Goal: Task Accomplishment & Management: Manage account settings

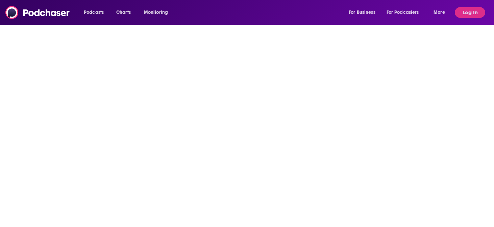
click at [227, 12] on div "Podcasts Charts Monitoring For Business For Podcasters More" at bounding box center [265, 12] width 372 height 11
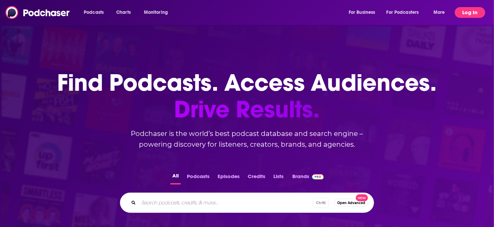
click at [482, 9] on button "Log In" at bounding box center [469, 12] width 30 height 11
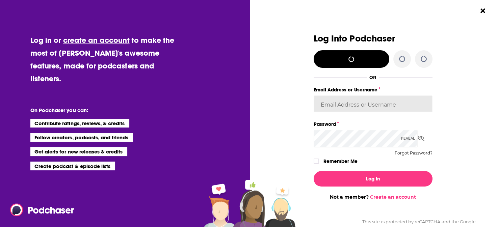
type input "TESSWOODSPR"
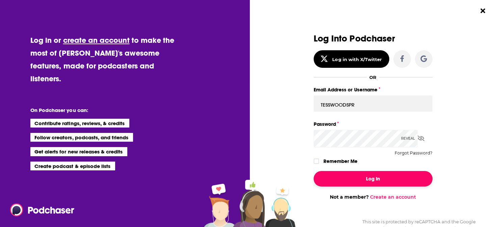
click at [367, 171] on button "Log In" at bounding box center [373, 179] width 119 height 16
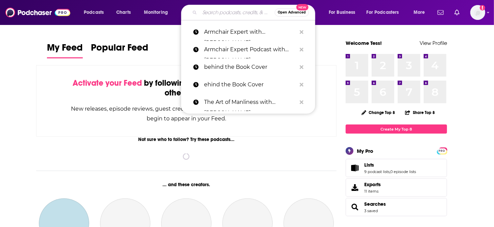
click at [241, 12] on input "Search podcasts, credits, & more..." at bounding box center [237, 12] width 75 height 11
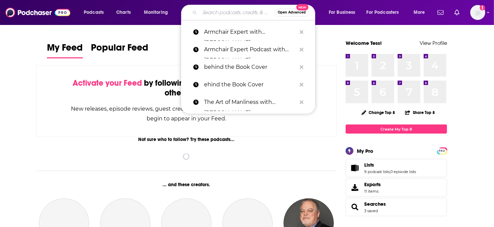
paste input "The CPG Guys"
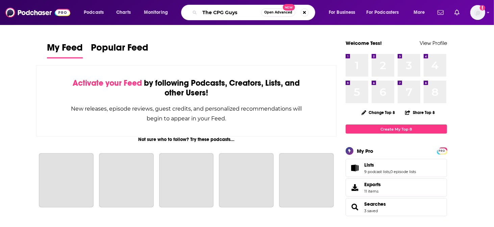
type input "The CPG Guys"
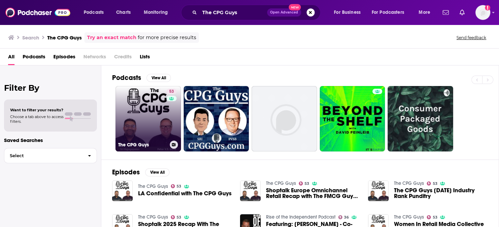
click at [145, 111] on link "53 The CPG Guys" at bounding box center [148, 119] width 66 height 66
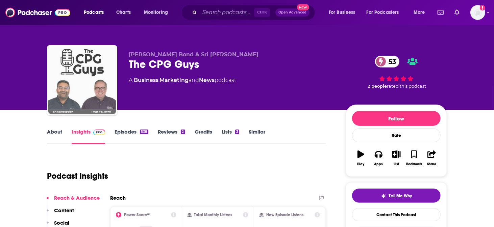
click at [98, 78] on img "The CPG Guys" at bounding box center [82, 81] width 68 height 68
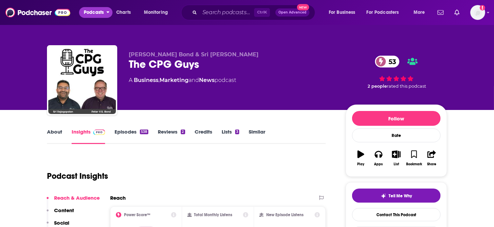
click at [85, 13] on span "Podcasts" at bounding box center [94, 12] width 20 height 9
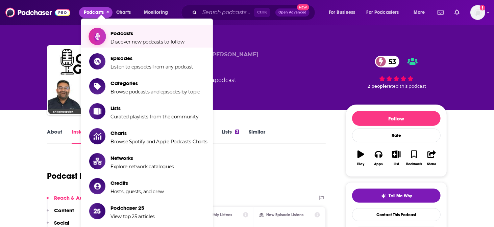
click at [139, 34] on span "Podcasts Discover new podcasts to follow" at bounding box center [147, 36] width 74 height 17
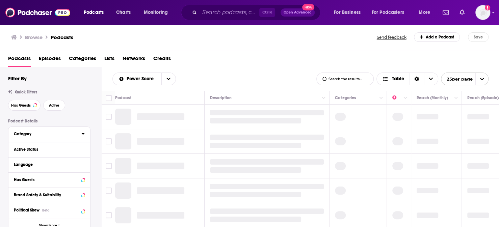
click at [34, 132] on div "Category" at bounding box center [45, 134] width 63 height 5
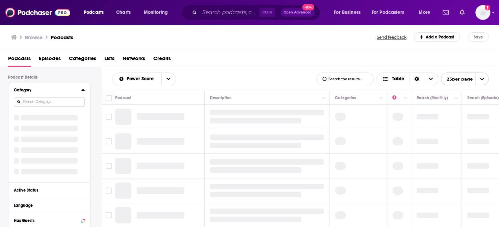
scroll to position [56, 0]
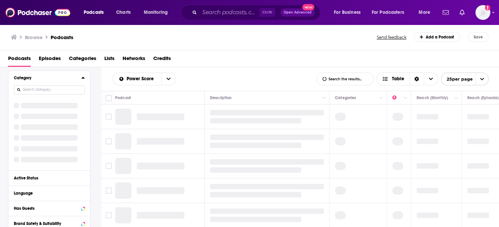
drag, startPoint x: 56, startPoint y: 75, endPoint x: 53, endPoint y: 76, distance: 4.0
click at [53, 76] on div "Category" at bounding box center [49, 121] width 82 height 100
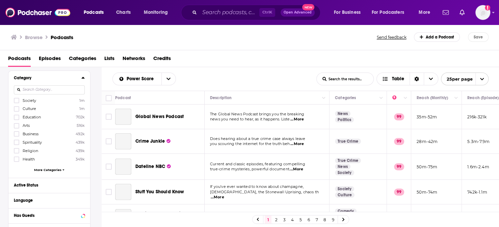
scroll to position [41, 0]
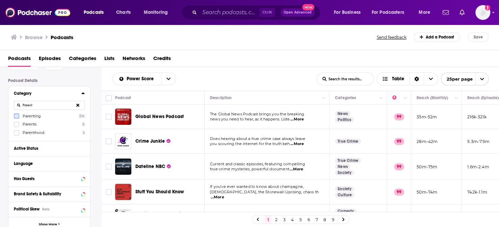
type input "Parent"
drag, startPoint x: 14, startPoint y: 102, endPoint x: 18, endPoint y: 108, distance: 7.9
click at [16, 114] on icon at bounding box center [17, 116] width 4 height 4
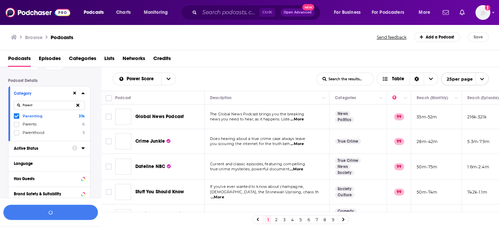
scroll to position [58, 0]
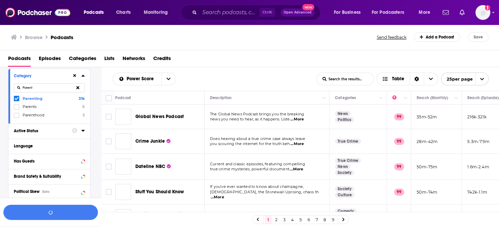
click at [18, 127] on button "Active Status" at bounding box center [43, 131] width 58 height 8
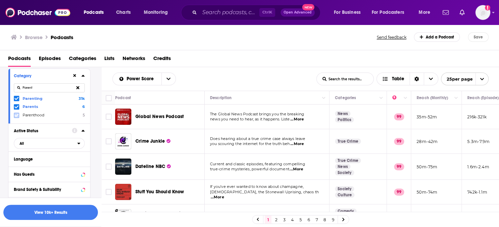
click at [15, 114] on icon at bounding box center [17, 115] width 4 height 3
click at [76, 80] on button at bounding box center [78, 88] width 14 height 16
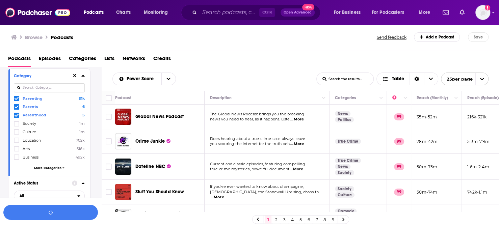
click at [54, 83] on input at bounding box center [49, 87] width 71 height 9
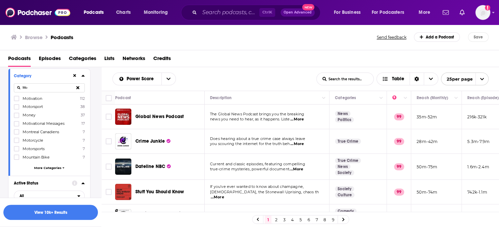
type input "M"
type input "F"
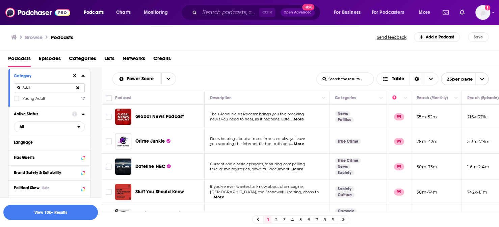
type input "Adult"
click at [36, 96] on span "Young Adult" at bounding box center [34, 98] width 23 height 5
click at [17, 101] on input "multiSelectOption-young-adult-0" at bounding box center [17, 101] width 0 height 0
click at [78, 86] on icon at bounding box center [77, 87] width 3 height 3
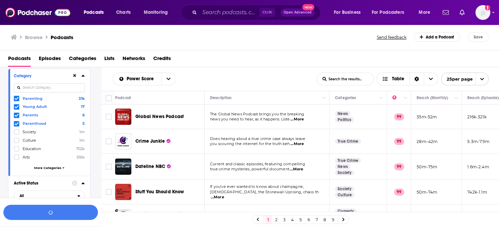
click at [58, 83] on input at bounding box center [49, 87] width 71 height 9
click at [35, 130] on span "Society" at bounding box center [30, 132] width 14 height 5
click at [17, 134] on input "multiSelectOption-society-4" at bounding box center [17, 134] width 0 height 0
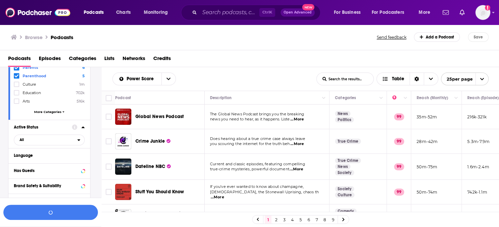
click at [57, 110] on span "More Categories" at bounding box center [47, 112] width 27 height 4
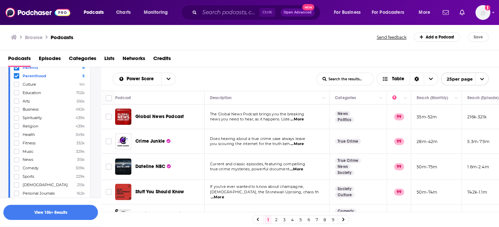
click at [30, 107] on span "Business" at bounding box center [31, 109] width 16 height 5
click at [17, 112] on input "multiSelectOption-business-8" at bounding box center [17, 112] width 0 height 0
click at [31, 132] on span "Health" at bounding box center [29, 134] width 12 height 5
click at [17, 137] on input "multiSelectOption-health-11" at bounding box center [17, 137] width 0 height 0
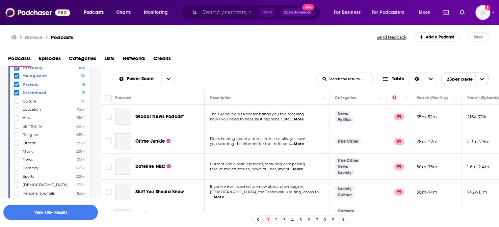
scroll to position [58, 0]
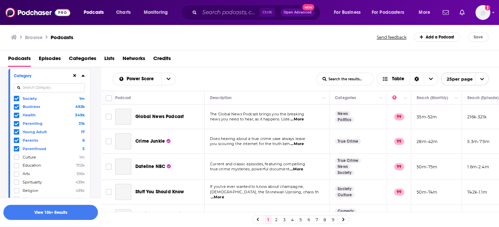
click at [15, 114] on icon at bounding box center [17, 115] width 4 height 3
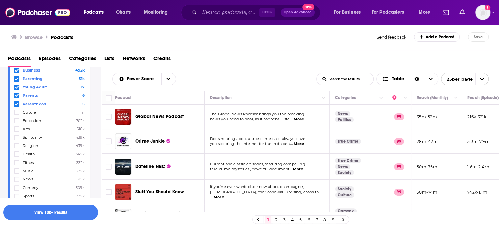
scroll to position [114, 0]
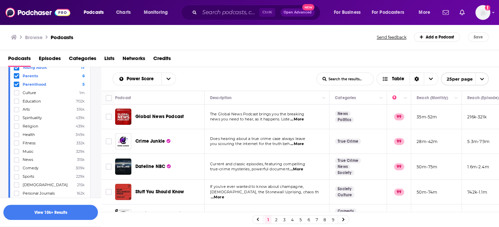
click at [35, 99] on span "Education" at bounding box center [32, 101] width 18 height 5
click at [17, 103] on input "multiSelectOption-education-7" at bounding box center [17, 103] width 0 height 0
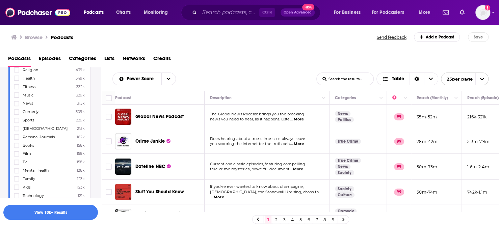
scroll to position [227, 0]
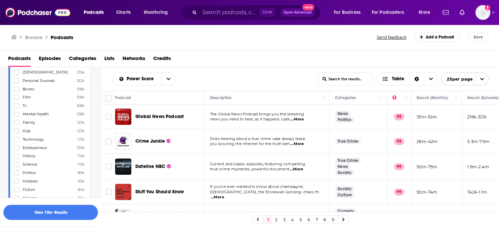
click at [31, 120] on span "Family" at bounding box center [29, 122] width 12 height 5
click at [17, 125] on input "multiSelectOption-family-23" at bounding box center [17, 125] width 0 height 0
click at [27, 129] on span "Kids" at bounding box center [27, 131] width 8 height 5
click at [17, 133] on input "multiSelectOption-kids-24" at bounding box center [17, 133] width 0 height 0
click at [38, 146] on span "Entrepreneur" at bounding box center [35, 148] width 24 height 5
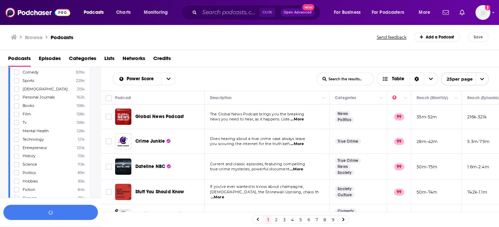
click at [17, 150] on input "multiSelectOption-entrepreneur-26" at bounding box center [17, 150] width 0 height 0
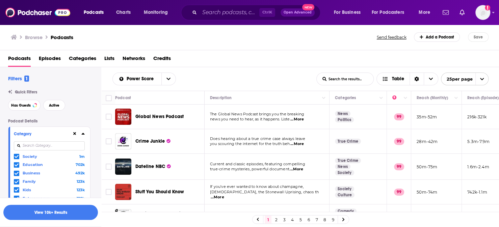
click at [37, 141] on input at bounding box center [49, 145] width 71 height 9
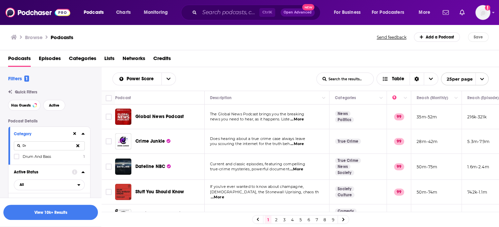
type input "D"
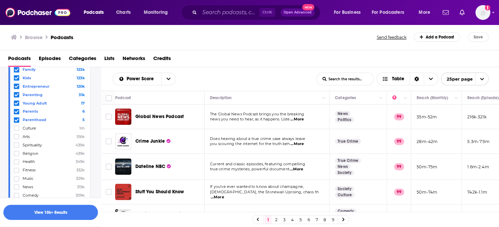
scroll to position [112, 0]
click at [32, 159] on span "Health" at bounding box center [29, 161] width 12 height 5
click at [17, 164] on input "multiSelectOption-health-14" at bounding box center [17, 164] width 0 height 0
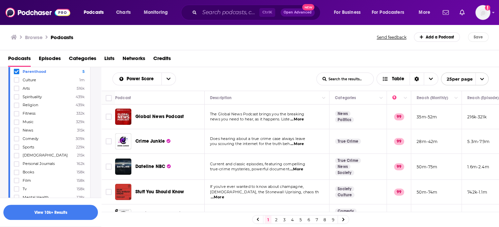
scroll to position [225, 0]
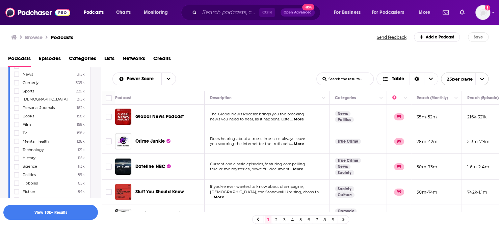
click at [34, 139] on span "Mental Health" at bounding box center [36, 141] width 26 height 5
click at [17, 143] on input "multiSelectOption-mental-health-25" at bounding box center [17, 143] width 0 height 0
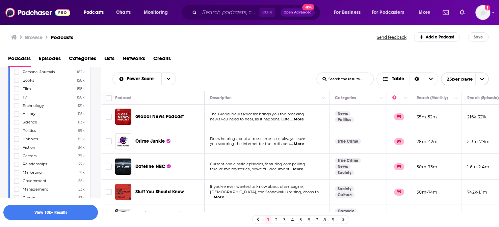
scroll to position [281, 0]
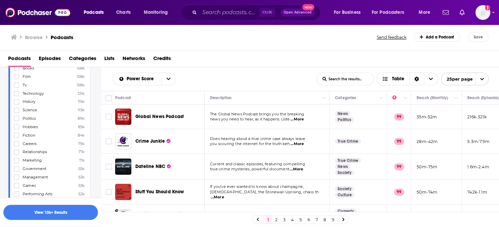
click at [37, 125] on span "Hobbies" at bounding box center [30, 127] width 15 height 5
click at [17, 129] on input "multiSelectOption-hobbies-30" at bounding box center [17, 129] width 0 height 0
click at [31, 141] on span "Careers" at bounding box center [30, 143] width 14 height 5
click at [17, 146] on input "multiSelectOption-careers-32" at bounding box center [17, 146] width 0 height 0
click at [46, 150] on span "Relationships" at bounding box center [35, 152] width 24 height 5
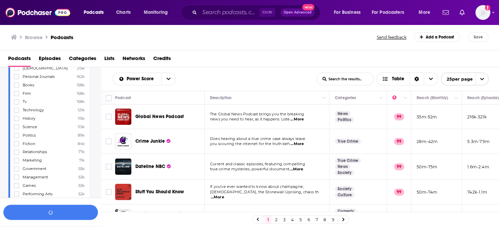
click at [17, 154] on input "multiSelectOption-relationships-33" at bounding box center [17, 154] width 0 height 0
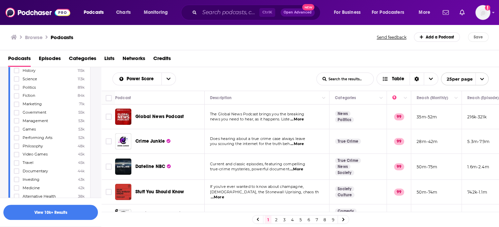
scroll to position [394, 0]
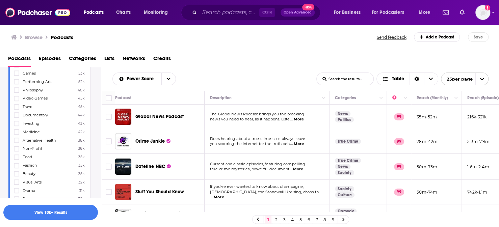
click at [36, 138] on span "Alternative Health" at bounding box center [39, 140] width 33 height 5
click at [17, 142] on input "multiSelectOption-alternative-health-45" at bounding box center [17, 142] width 0 height 0
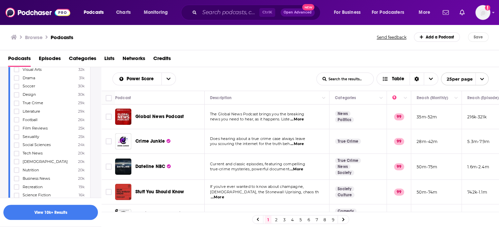
click at [41, 185] on span "Recreation" at bounding box center [33, 187] width 20 height 5
click at [17, 189] on input "multiSelectOption-recreation-64" at bounding box center [17, 189] width 0 height 0
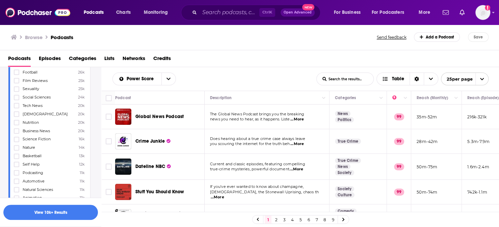
click at [37, 162] on label "Self Help 12k" at bounding box center [49, 165] width 71 height 6
click at [17, 166] on input "multiSelectOption-self-help-68" at bounding box center [17, 166] width 0 height 0
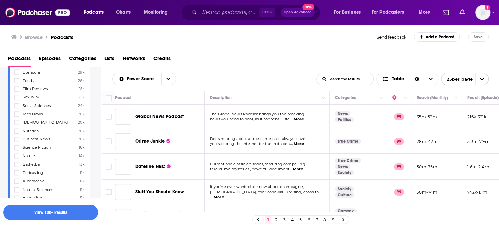
scroll to position [619, 0]
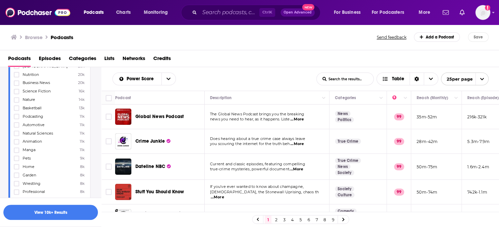
click at [23, 164] on span "Home" at bounding box center [29, 166] width 12 height 5
click at [17, 169] on input "multiSelectOption-home-75" at bounding box center [17, 169] width 0 height 0
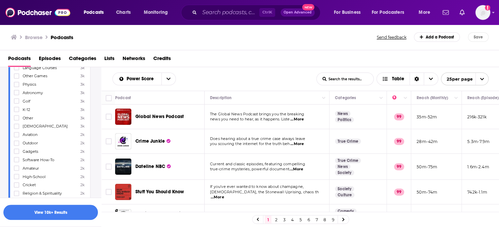
scroll to position [900, 0]
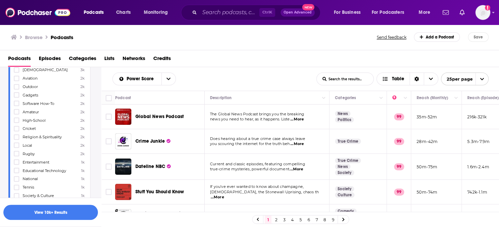
click at [52, 193] on span "Society & Culture" at bounding box center [38, 195] width 31 height 5
click at [17, 198] on input "multiSelectOption-society-culture-112" at bounding box center [17, 198] width 0 height 0
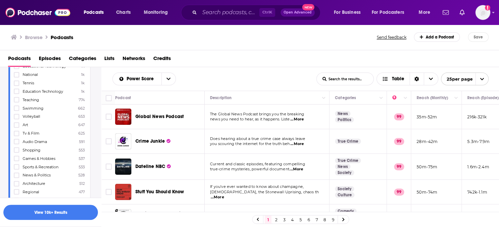
click at [39, 215] on span "Psychology" at bounding box center [33, 217] width 21 height 5
click at [15, 215] on icon at bounding box center [17, 217] width 4 height 4
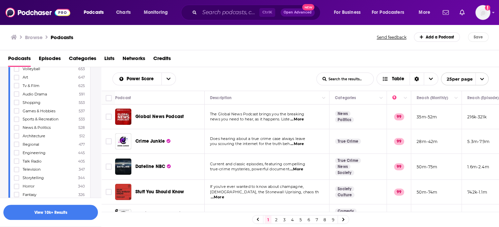
click at [30, 209] on span "Lifestyle" at bounding box center [30, 211] width 15 height 5
click at [17, 214] on input "multiSelectOption-lifestyle-134" at bounding box center [17, 214] width 0 height 0
click at [16, 227] on span at bounding box center [17, 229] width 4 height 4
click at [37, 219] on span "Wellness" at bounding box center [31, 221] width 16 height 5
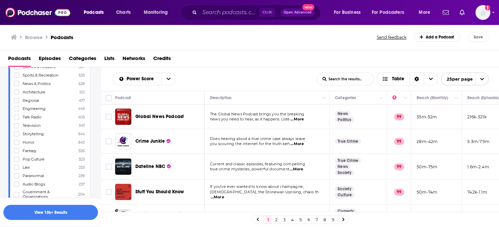
click at [17, 224] on input "multiSelectOption-wellness-category-142" at bounding box center [17, 224] width 0 height 0
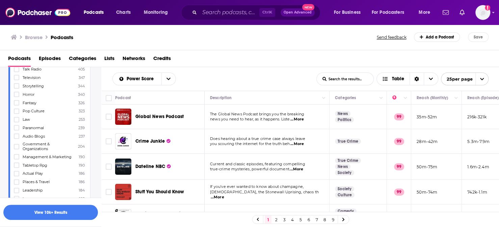
click at [41, 188] on span "Leadership" at bounding box center [33, 190] width 20 height 5
click at [17, 193] on input "multiSelectOption-leadership-145" at bounding box center [17, 193] width 0 height 0
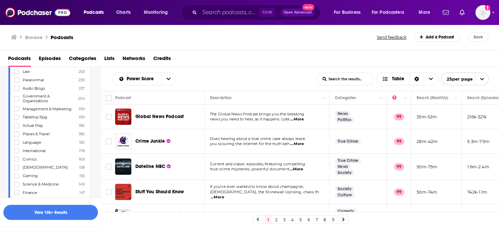
click at [36, 199] on span "Kids & Family" at bounding box center [35, 201] width 25 height 5
click at [17, 203] on input "multiSelectOption-kids-family-153" at bounding box center [17, 203] width 0 height 0
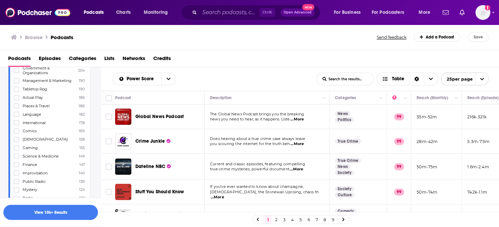
scroll to position [1299, 0]
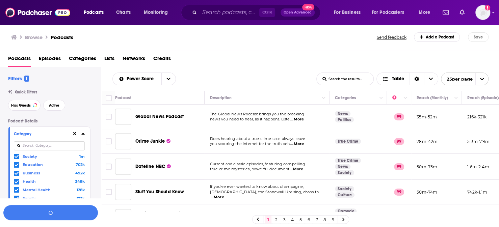
scroll to position [1299, 0]
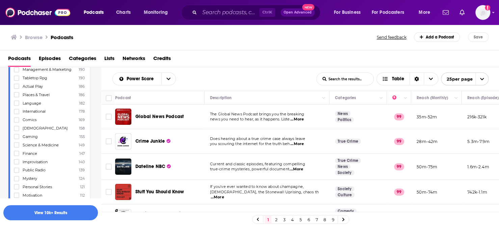
click at [35, 185] on span "Personal Stories" at bounding box center [37, 187] width 29 height 5
click at [17, 189] on input "multiSelectOption-personal-stories-category-158" at bounding box center [17, 189] width 0 height 0
click at [44, 202] on span "Fitness & Nutrition" at bounding box center [39, 204] width 33 height 5
click at [17, 206] on input "multiSelectOption-fitness-nutrition-160" at bounding box center [17, 206] width 0 height 0
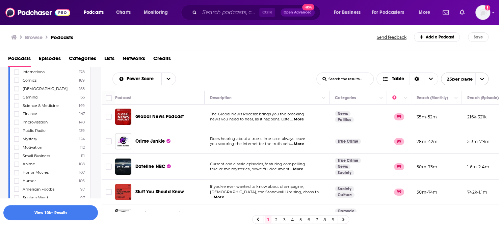
scroll to position [1411, 0]
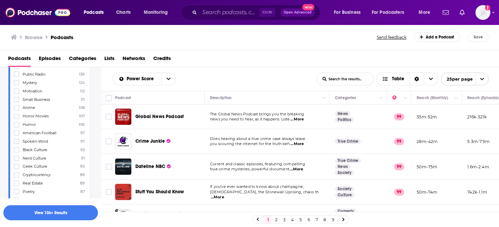
click at [39, 198] on span "Meditation" at bounding box center [33, 200] width 20 height 5
click at [17, 202] on input "multiSelectOption-meditation-173" at bounding box center [17, 202] width 0 height 0
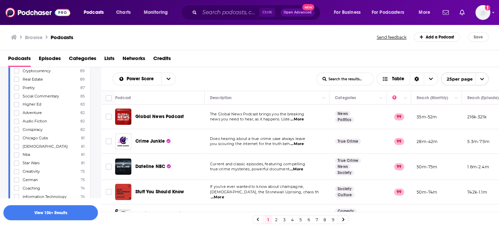
scroll to position [1580, 0]
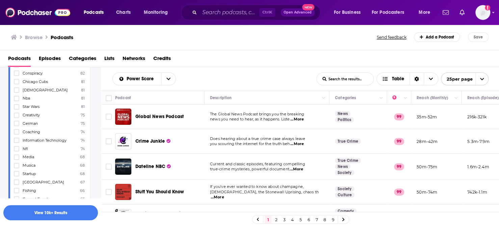
click at [43, 222] on span "Mindfulness" at bounding box center [34, 224] width 22 height 5
click at [17, 227] on input "multiSelectOption-mindfulness-196" at bounding box center [17, 227] width 0 height 0
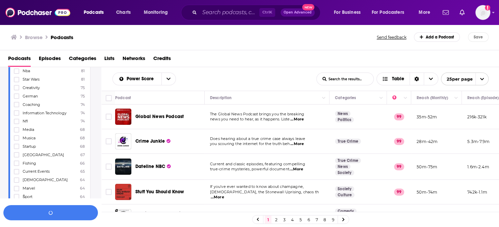
scroll to position [1636, 0]
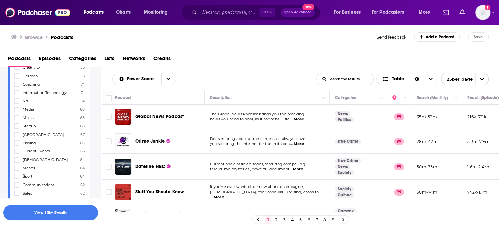
click at [49, 183] on span "Communications" at bounding box center [39, 185] width 32 height 5
click at [17, 187] on input "multiSelectOption-communications-category-198" at bounding box center [17, 187] width 0 height 0
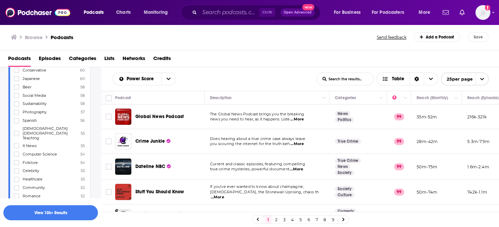
scroll to position [1805, 0]
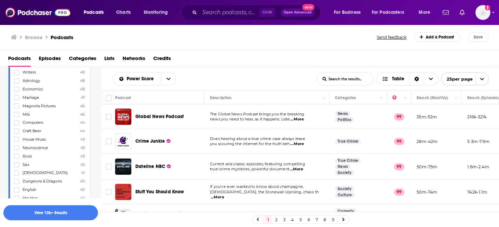
scroll to position [2030, 0]
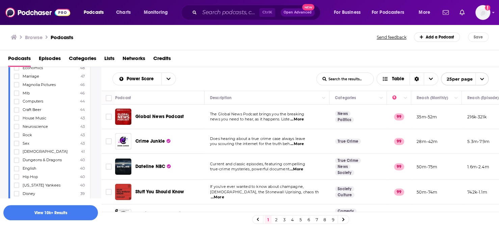
click at [31, 200] on span "Advice" at bounding box center [29, 202] width 12 height 5
click at [17, 204] on input "multiSelectOption-advice-category-246" at bounding box center [17, 204] width 0 height 0
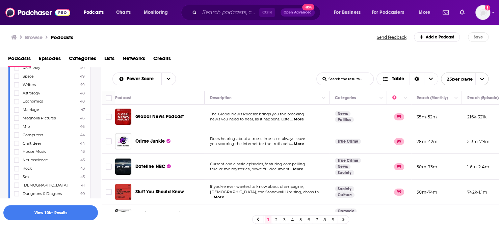
scroll to position [2087, 0]
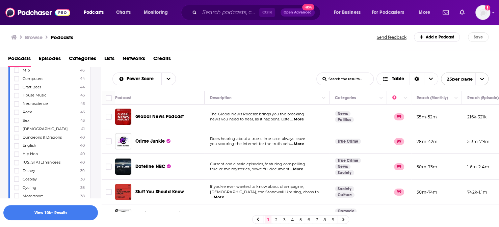
click at [42, 227] on span "Educational" at bounding box center [33, 229] width 21 height 5
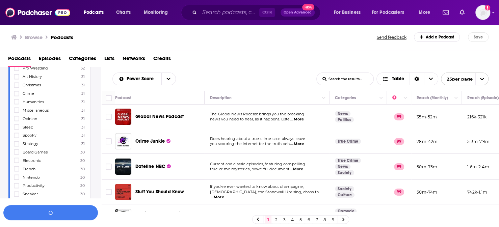
scroll to position [2480, 0]
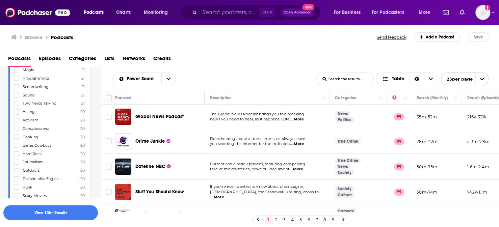
scroll to position [3099, 0]
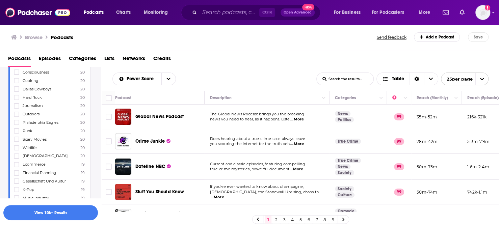
click at [34, 221] on span "Survivor" at bounding box center [30, 223] width 15 height 5
click at [17, 226] on input "multiSelectOption-survivor-category-376" at bounding box center [17, 226] width 0 height 0
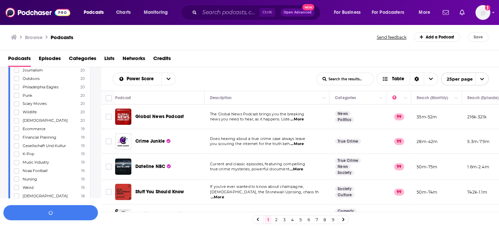
scroll to position [3156, 0]
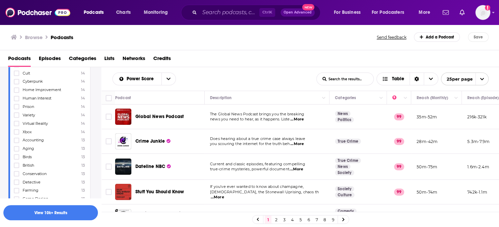
scroll to position [3606, 0]
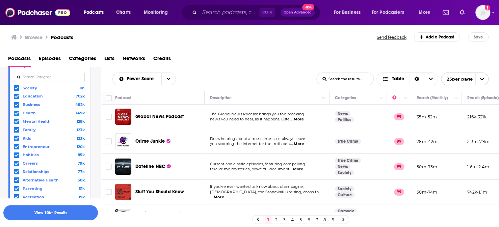
scroll to position [56, 0]
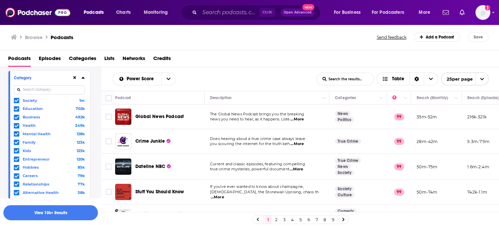
click at [15, 157] on icon at bounding box center [17, 159] width 4 height 4
click at [15, 115] on icon at bounding box center [17, 117] width 4 height 4
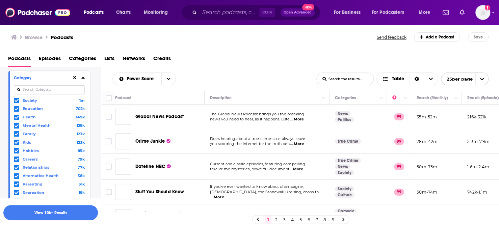
click at [14, 106] on span at bounding box center [16, 108] width 5 height 5
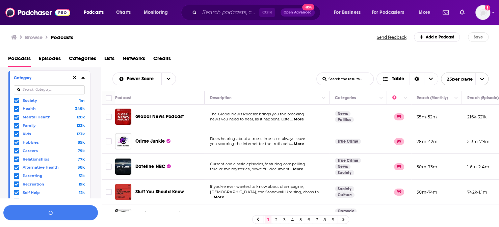
click at [15, 98] on span at bounding box center [16, 100] width 5 height 5
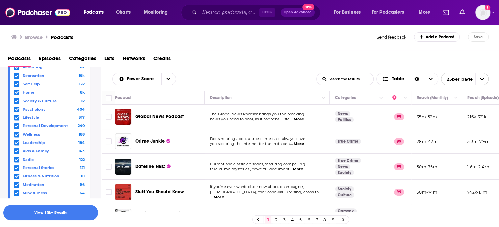
scroll to position [169, 0]
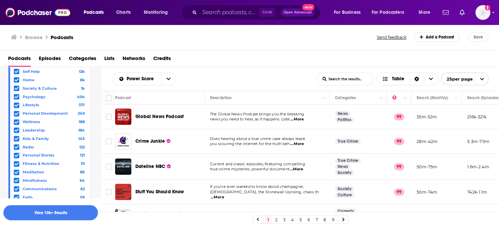
click at [16, 128] on span at bounding box center [16, 130] width 5 height 5
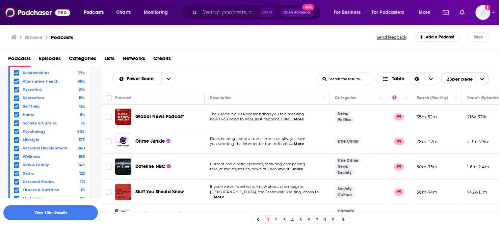
scroll to position [0, 0]
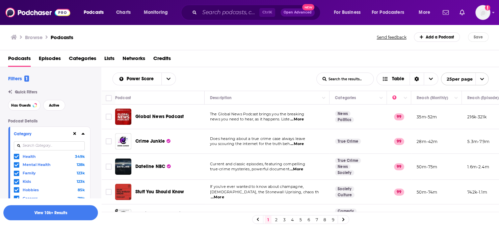
click at [37, 141] on input at bounding box center [49, 145] width 71 height 9
type input "a"
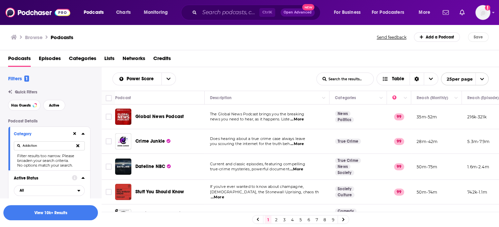
type input "Addiction"
click at [78, 143] on icon at bounding box center [77, 145] width 3 height 4
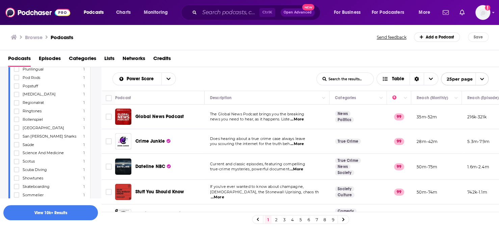
scroll to position [8155, 0]
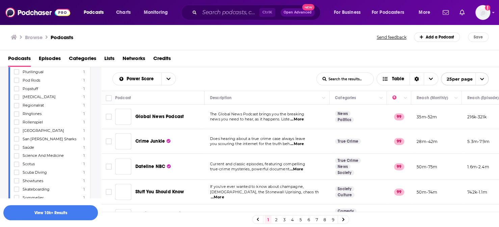
scroll to position [8168, 1]
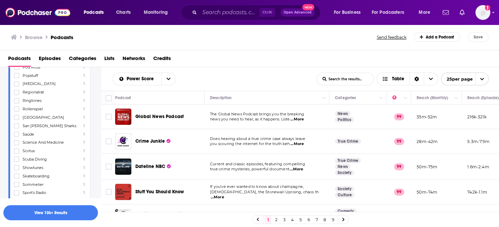
type input "English"
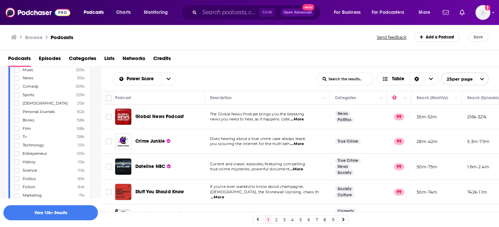
scroll to position [0, 1]
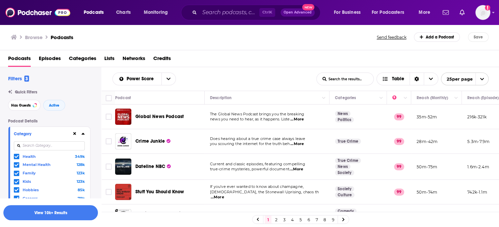
click at [81, 133] on icon at bounding box center [82, 134] width 3 height 2
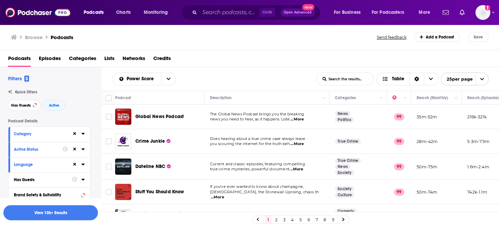
click at [40, 178] on div "Has Guests" at bounding box center [41, 180] width 54 height 5
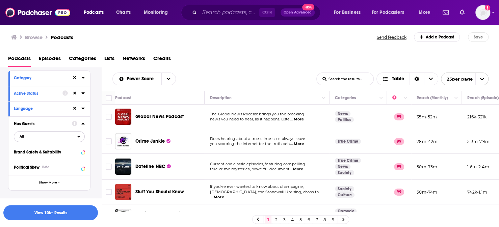
click at [41, 132] on span "All" at bounding box center [45, 136] width 63 height 9
click at [35, 157] on span "Has guests" at bounding box center [36, 159] width 38 height 4
click at [83, 123] on icon at bounding box center [82, 124] width 3 height 2
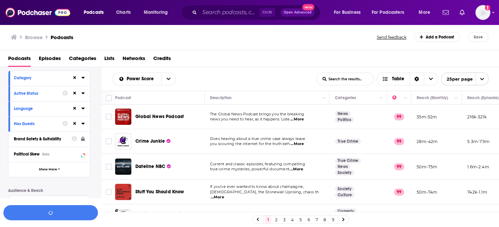
click at [62, 137] on div "Brand Safety & Suitability" at bounding box center [40, 139] width 53 height 5
click at [328, 32] on div "Browse Podcasts" at bounding box center [194, 36] width 367 height 9
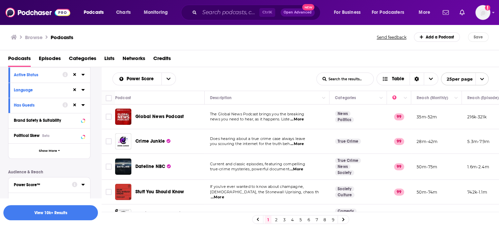
scroll to position [112, 1]
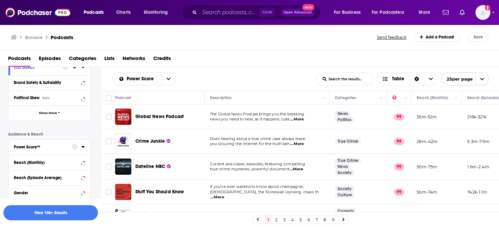
click at [63, 145] on div "Power Score™" at bounding box center [41, 147] width 54 height 5
click at [83, 144] on icon at bounding box center [82, 146] width 3 height 5
click at [53, 188] on button "Gender" at bounding box center [43, 192] width 58 height 8
click at [16, 201] on span at bounding box center [17, 203] width 4 height 4
click at [55, 191] on div "Gender" at bounding box center [36, 193] width 44 height 5
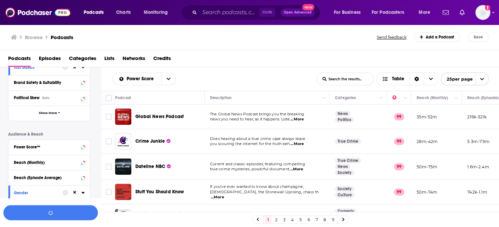
click at [41, 204] on button "Age" at bounding box center [43, 208] width 58 height 8
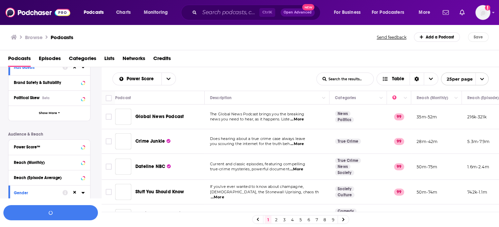
scroll to position [188, 1]
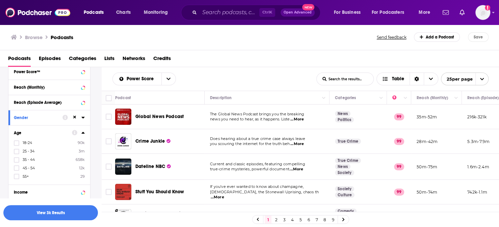
click at [49, 131] on div "Age" at bounding box center [41, 133] width 54 height 5
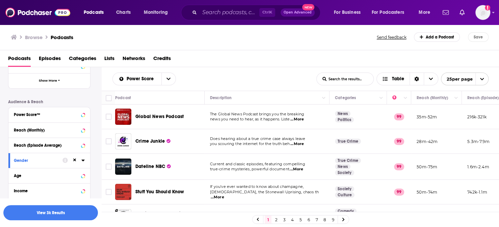
drag, startPoint x: 46, startPoint y: 173, endPoint x: 76, endPoint y: 165, distance: 31.1
click at [46, 204] on span "Show More" at bounding box center [48, 206] width 18 height 4
click at [57, 204] on div "Parental Status Beta" at bounding box center [41, 206] width 54 height 5
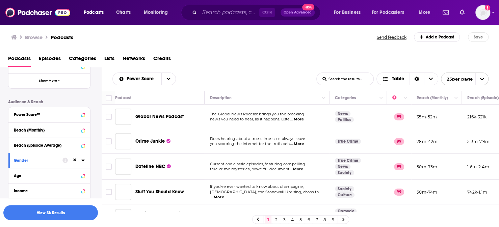
scroll to position [201, 1]
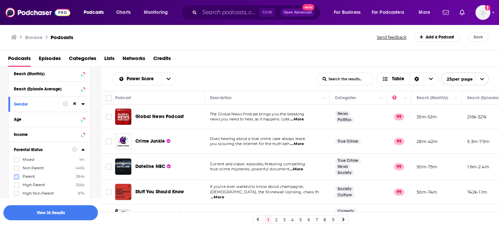
click at [15, 175] on icon at bounding box center [17, 176] width 4 height 3
click at [15, 183] on icon at bounding box center [17, 185] width 4 height 4
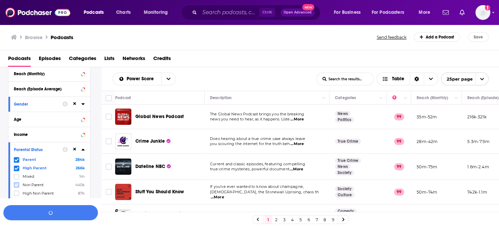
click at [15, 183] on icon at bounding box center [17, 185] width 4 height 4
click at [79, 145] on div at bounding box center [73, 149] width 22 height 8
click at [56, 207] on div "Location Beta" at bounding box center [41, 209] width 54 height 5
click at [46, 216] on input at bounding box center [49, 220] width 71 height 9
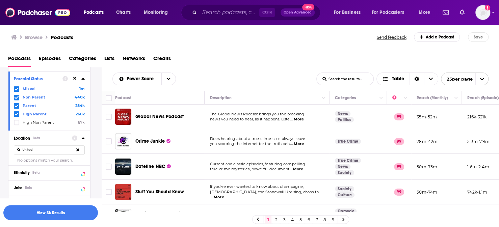
scroll to position [306, 1]
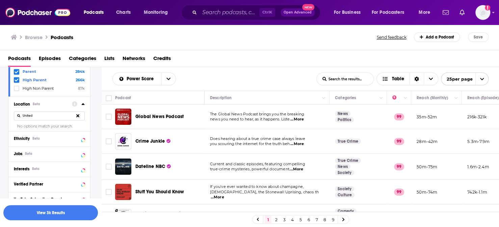
drag, startPoint x: 54, startPoint y: 81, endPoint x: 3, endPoint y: 76, distance: 50.9
click at [4, 78] on div "Filters 6 Quick Filters Has Guests Active Podcast Details Category Active Statu…" at bounding box center [50, 1] width 101 height 464
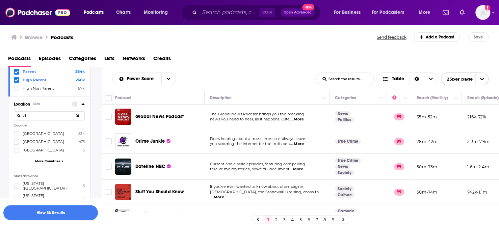
type input "U"
click at [15, 132] on icon at bounding box center [17, 134] width 4 height 4
click at [68, 111] on input at bounding box center [49, 115] width 71 height 9
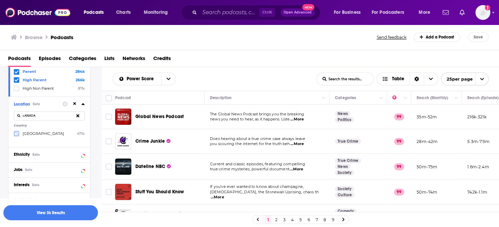
click at [15, 132] on icon at bounding box center [17, 134] width 4 height 4
click at [48, 111] on input "cANADA" at bounding box center [49, 115] width 71 height 9
drag, startPoint x: 48, startPoint y: 82, endPoint x: 10, endPoint y: 82, distance: 37.8
click at [10, 97] on div "Location Beta cANADA Country Canada 471k" at bounding box center [49, 122] width 82 height 51
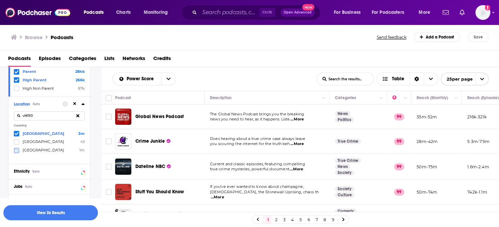
type input "uNITED"
click at [16, 149] on span at bounding box center [17, 151] width 4 height 4
click at [78, 114] on icon at bounding box center [77, 116] width 3 height 4
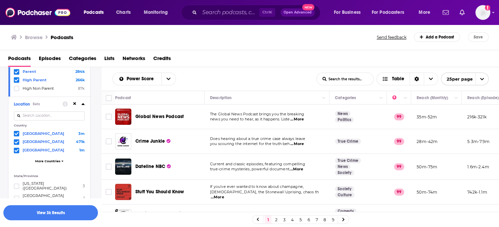
click at [65, 111] on input at bounding box center [49, 115] width 71 height 9
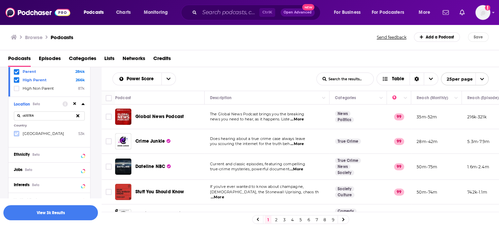
click at [16, 131] on label at bounding box center [16, 133] width 5 height 5
drag, startPoint x: 41, startPoint y: 83, endPoint x: 14, endPoint y: 82, distance: 26.7
click at [14, 111] on input "aUSTRA" at bounding box center [49, 115] width 71 height 9
type input "nEW zEALAN"
click at [15, 132] on icon at bounding box center [17, 133] width 4 height 3
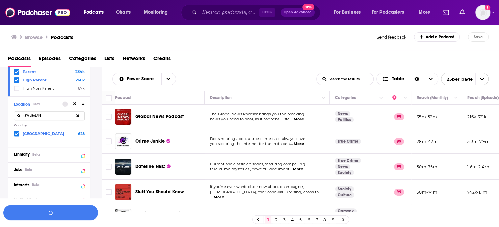
click at [75, 108] on button at bounding box center [78, 116] width 14 height 16
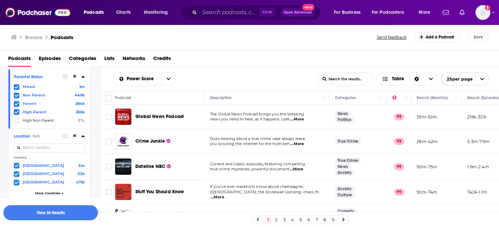
scroll to position [113, 1]
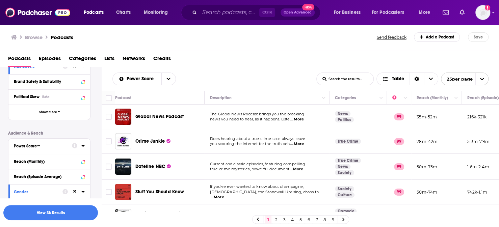
click at [56, 144] on div "Power Score™" at bounding box center [41, 146] width 54 height 5
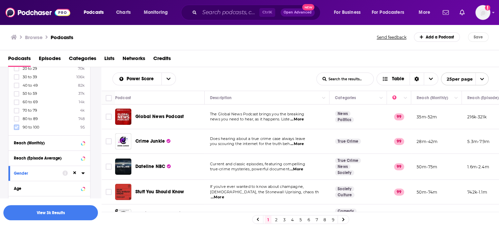
click at [15, 125] on icon at bounding box center [17, 127] width 4 height 4
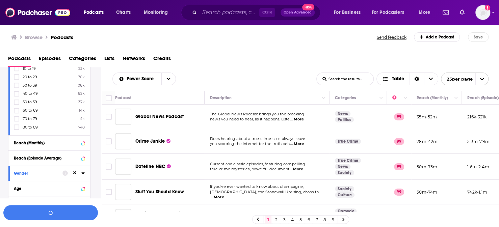
click at [16, 117] on span at bounding box center [17, 119] width 4 height 4
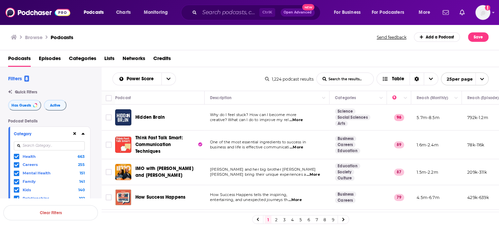
scroll to position [0, 1]
click at [15, 163] on icon at bounding box center [17, 165] width 4 height 4
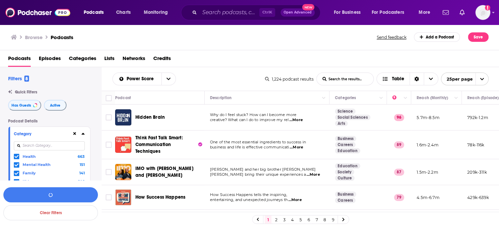
scroll to position [56, 1]
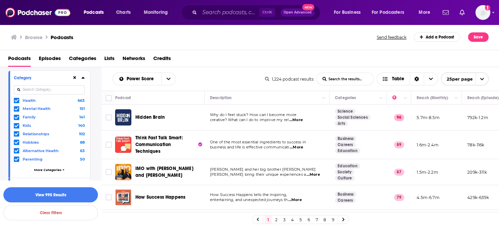
click at [58, 168] on span "More Categories" at bounding box center [47, 170] width 27 height 4
click at [81, 75] on icon at bounding box center [82, 77] width 3 height 5
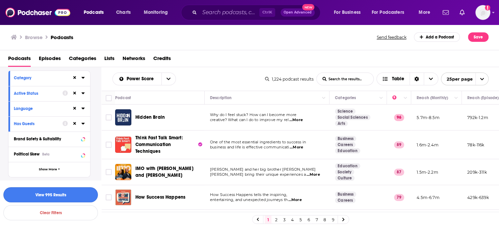
click at [51, 195] on button "View 995 Results" at bounding box center [50, 194] width 95 height 15
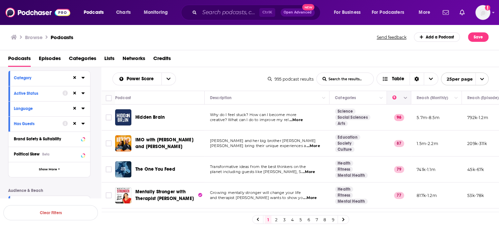
click at [392, 94] on button "Move" at bounding box center [398, 98] width 13 height 8
click at [401, 94] on button "Column Actions" at bounding box center [405, 98] width 8 height 8
drag, startPoint x: 278, startPoint y: 48, endPoint x: 285, endPoint y: 47, distance: 6.8
click at [278, 47] on div at bounding box center [249, 113] width 499 height 227
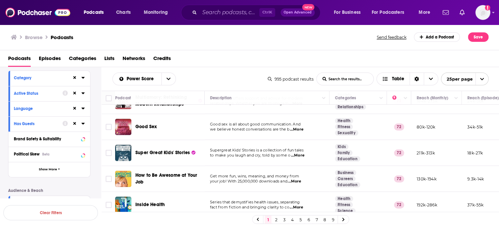
scroll to position [0, 1]
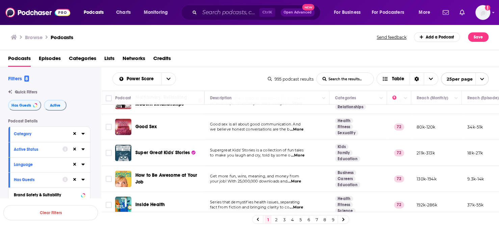
click at [56, 132] on div "Category" at bounding box center [41, 134] width 54 height 5
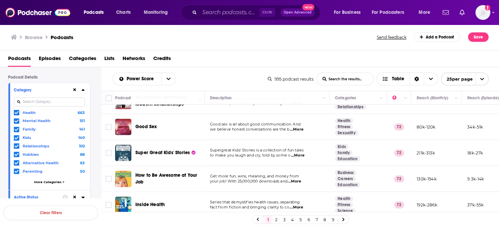
scroll to position [56, 1]
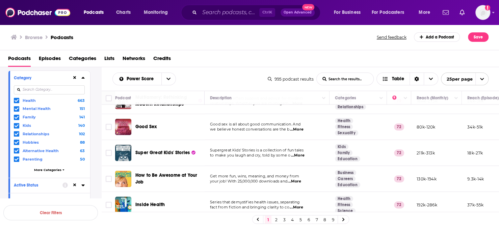
click at [52, 168] on span "More Categories" at bounding box center [47, 170] width 27 height 4
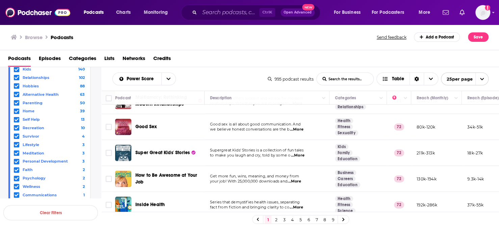
scroll to position [169, 1]
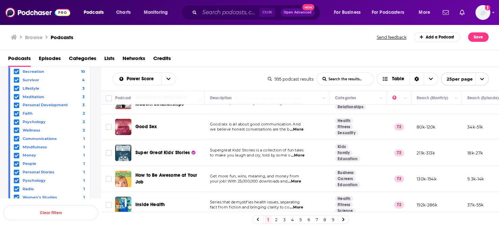
click at [24, 153] on span "Money" at bounding box center [30, 155] width 14 height 5
click at [17, 157] on input "multiSelectOption-money-20" at bounding box center [17, 157] width 0 height 0
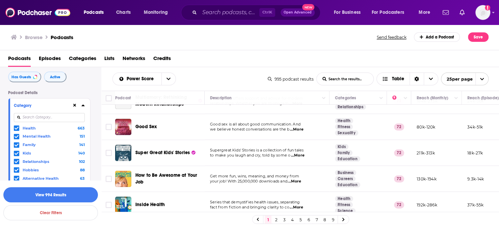
scroll to position [0, 1]
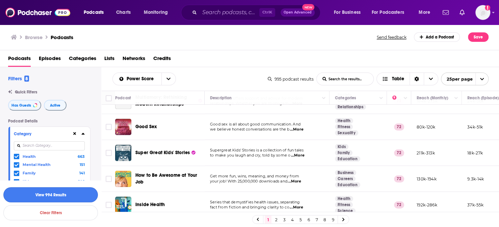
click at [64, 196] on button "View 994 Results" at bounding box center [50, 194] width 95 height 15
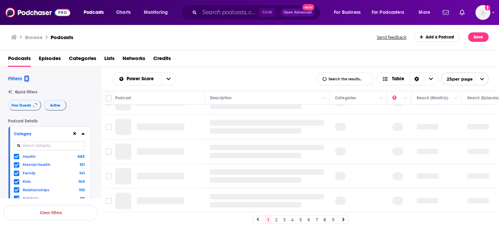
scroll to position [434, 0]
click at [26, 104] on span "Has Guests" at bounding box center [21, 106] width 20 height 4
click at [18, 104] on span "Has Guests" at bounding box center [21, 106] width 20 height 4
click at [83, 131] on icon at bounding box center [82, 133] width 3 height 5
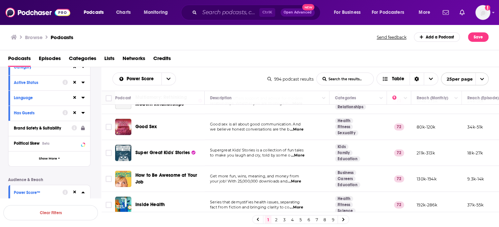
scroll to position [112, 1]
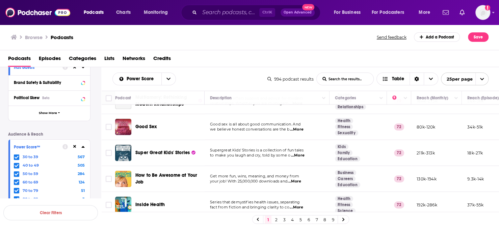
click at [10, 180] on div "Power Score™ 30 to 39 567 40 to 49 505 50 to 59 284 60 to 69 124 70 to 79 51 80…" at bounding box center [49, 178] width 82 height 76
click at [15, 198] on icon at bounding box center [17, 199] width 4 height 3
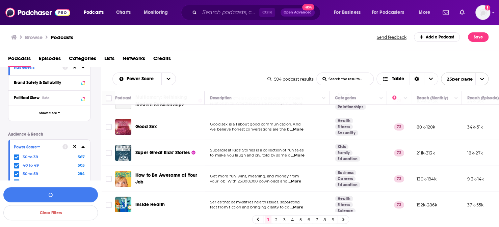
click at [15, 197] on icon at bounding box center [17, 199] width 4 height 4
click at [15, 189] on icon at bounding box center [17, 191] width 4 height 4
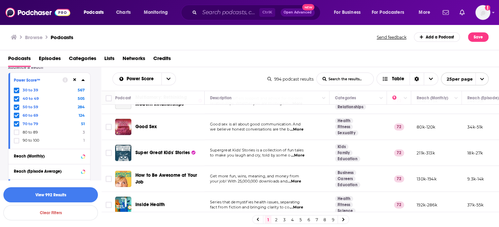
scroll to position [169, 1]
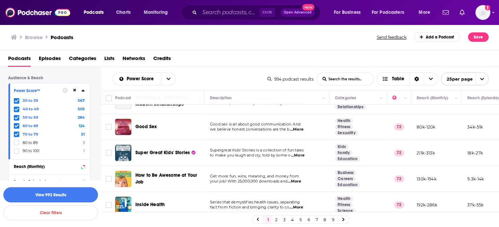
click at [60, 198] on button "View 992 Results" at bounding box center [50, 194] width 95 height 15
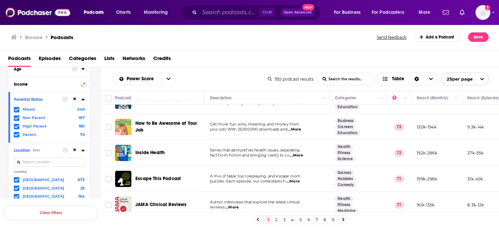
scroll to position [338, 1]
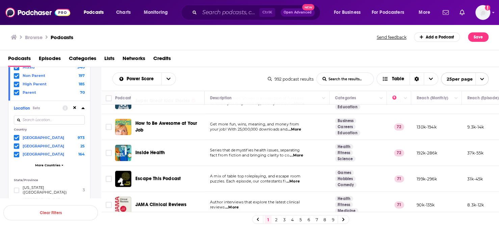
click at [14, 143] on span at bounding box center [16, 145] width 5 height 5
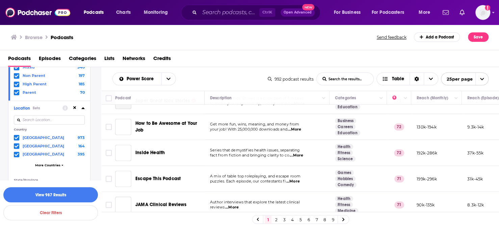
click at [14, 152] on span at bounding box center [16, 154] width 5 height 5
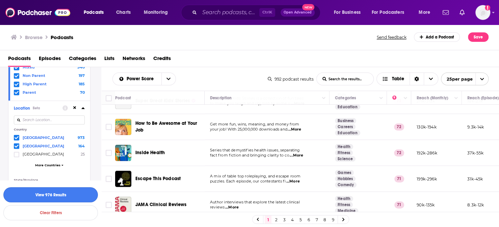
click at [59, 194] on button "View 976 Results" at bounding box center [50, 194] width 95 height 15
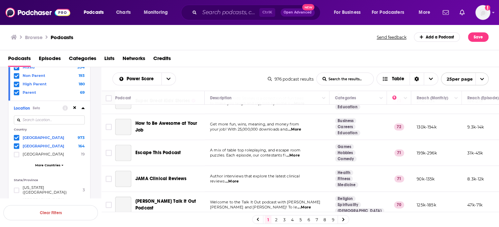
scroll to position [225, 1]
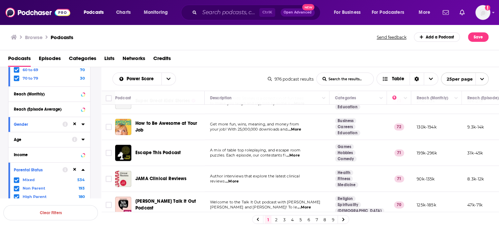
click at [16, 187] on icon at bounding box center [17, 189] width 4 height 4
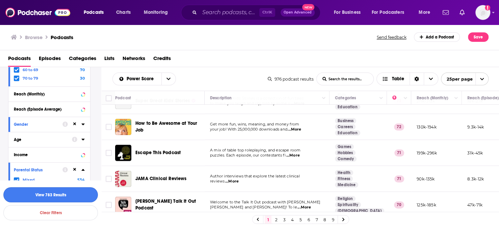
click at [61, 199] on button "View 783 Results" at bounding box center [50, 194] width 95 height 15
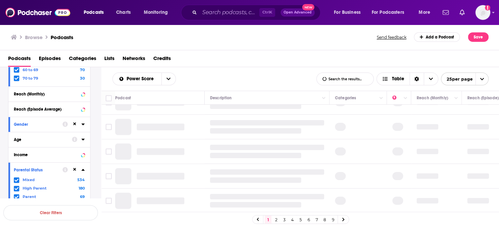
scroll to position [434, 0]
click at [44, 137] on div "Age" at bounding box center [41, 139] width 54 height 5
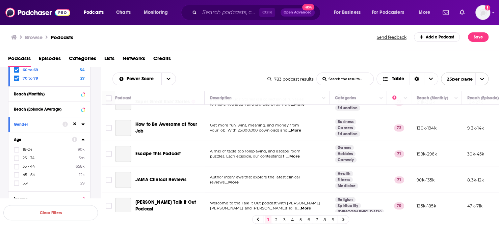
scroll to position [513, 0]
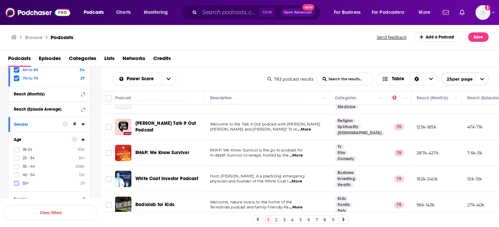
click at [15, 181] on icon at bounding box center [17, 183] width 4 height 4
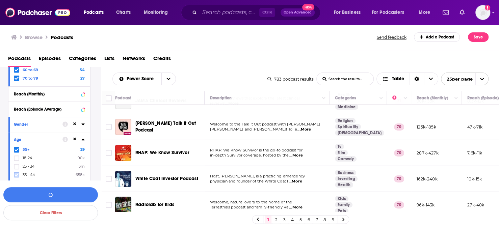
click at [15, 173] on icon at bounding box center [17, 175] width 4 height 4
click at [15, 182] on icon at bounding box center [17, 183] width 4 height 3
click at [15, 181] on icon at bounding box center [17, 183] width 4 height 4
click at [16, 181] on icon at bounding box center [17, 183] width 4 height 4
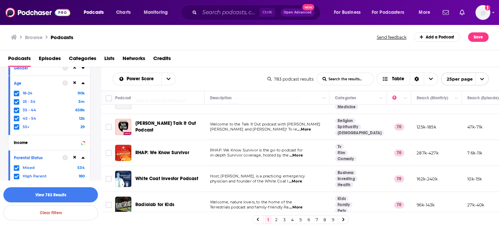
scroll to position [225, 1]
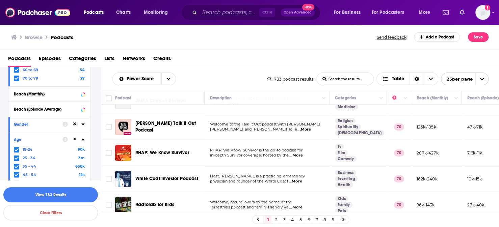
click at [15, 148] on icon at bounding box center [17, 150] width 4 height 4
click at [59, 198] on button "View 777 Results" at bounding box center [50, 194] width 95 height 15
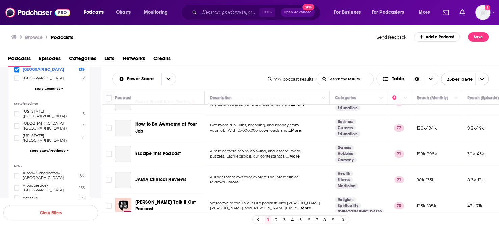
scroll to position [513, 0]
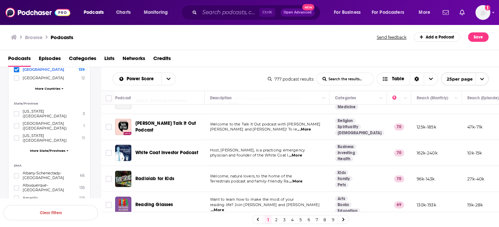
click at [66, 149] on span "More State/Provinces" at bounding box center [47, 151] width 35 height 4
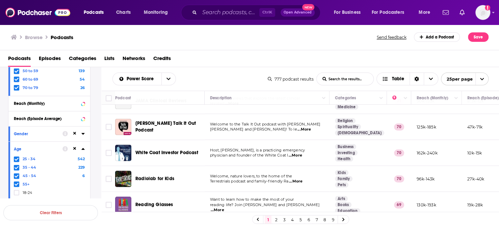
scroll to position [214, 1]
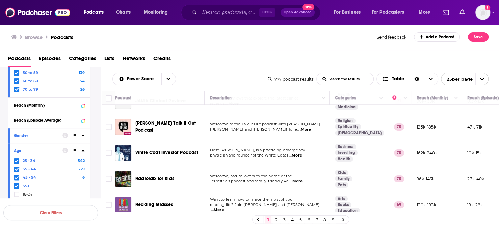
click at [83, 223] on icon at bounding box center [82, 225] width 3 height 5
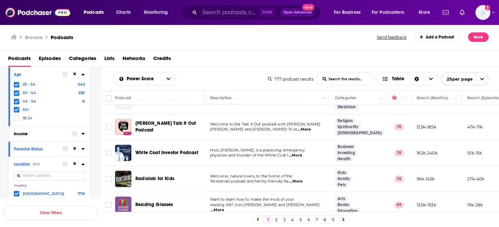
scroll to position [326, 1]
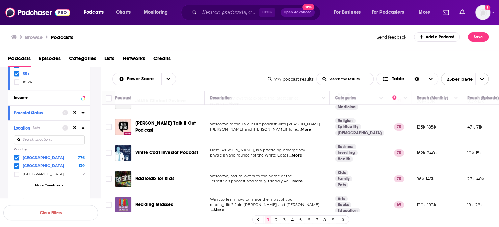
click at [81, 125] on icon at bounding box center [82, 127] width 3 height 5
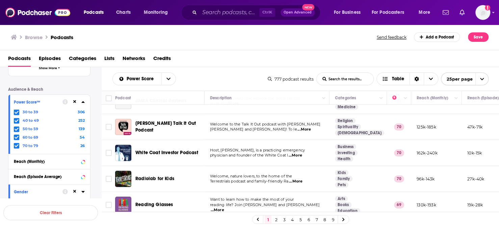
scroll to position [45, 1]
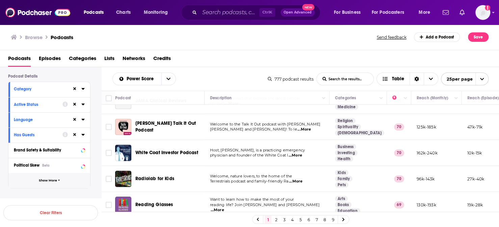
click at [56, 173] on button "Show More" at bounding box center [49, 180] width 82 height 15
click at [48, 161] on button "Political Skew Beta" at bounding box center [43, 165] width 58 height 8
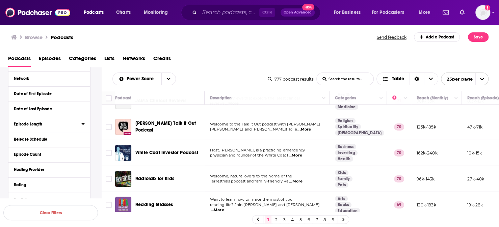
scroll to position [157, 1]
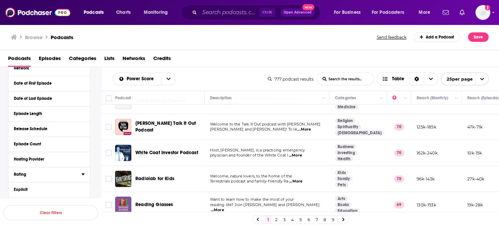
click at [55, 172] on div "Rating" at bounding box center [45, 174] width 63 height 5
click at [65, 183] on span "Any Rating" at bounding box center [45, 187] width 63 height 9
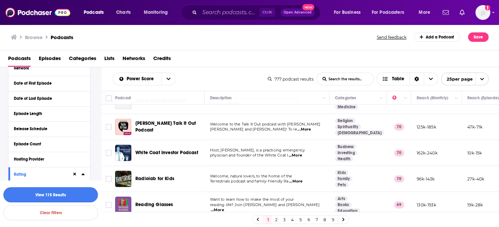
click at [49, 195] on button "View 115 Results" at bounding box center [50, 194] width 95 height 15
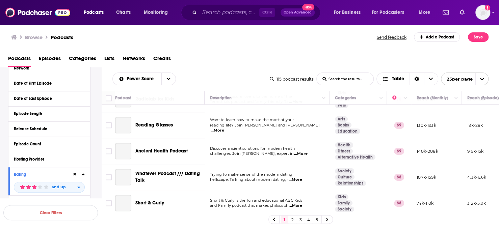
scroll to position [513, 0]
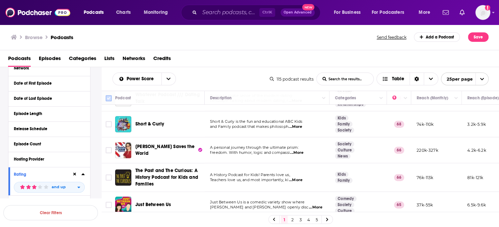
click at [106, 95] on input "Toggle select all" at bounding box center [109, 98] width 6 height 6
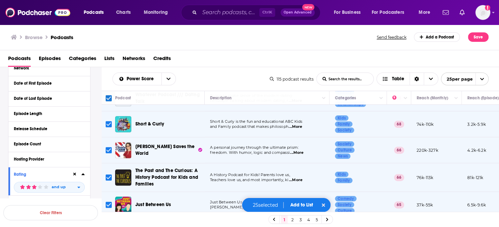
click at [283, 201] on div "25 selected Add to List" at bounding box center [286, 205] width 89 height 15
click at [322, 216] on link at bounding box center [327, 220] width 11 height 8
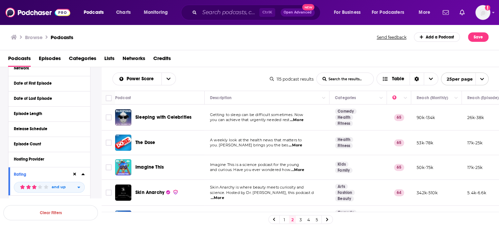
click at [273, 218] on icon at bounding box center [274, 220] width 3 height 4
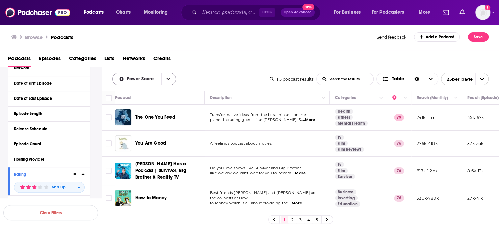
click at [166, 77] on icon "open menu" at bounding box center [168, 79] width 4 height 5
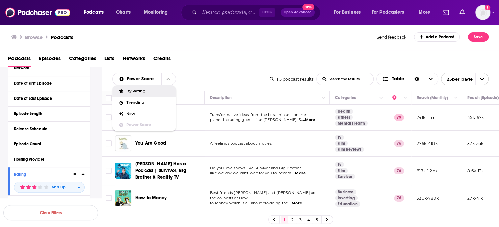
click at [186, 73] on div "Power Score By Rating Trending New Power Score List Search Input Search the res…" at bounding box center [190, 79] width 157 height 13
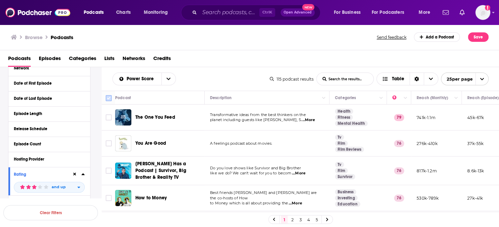
click at [106, 95] on input "Toggle select all" at bounding box center [109, 98] width 6 height 6
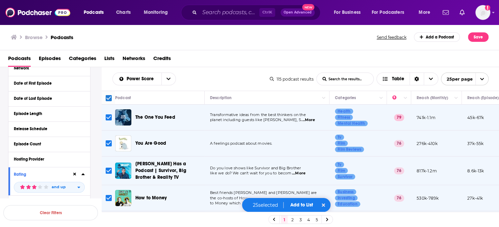
click at [484, 77] on icon "open menu" at bounding box center [482, 79] width 4 height 4
click at [468, 108] on button "100 per page" at bounding box center [464, 113] width 47 height 10
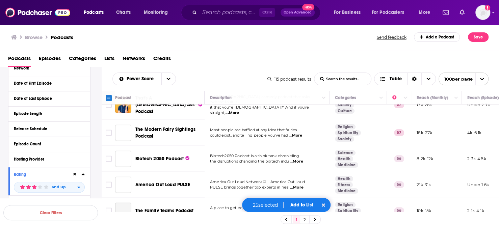
scroll to position [1069, 0]
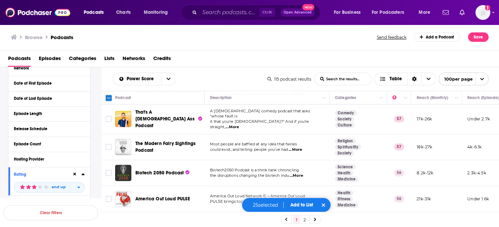
click at [106, 95] on input "Toggle select all" at bounding box center [109, 98] width 6 height 6
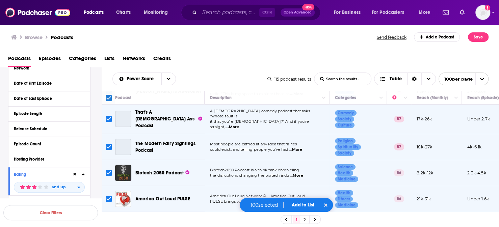
click at [106, 95] on input "Toggle select all" at bounding box center [109, 98] width 6 height 6
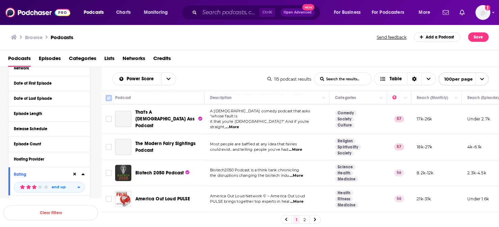
click at [106, 95] on input "Toggle select all" at bounding box center [109, 98] width 6 height 6
checkbox input "true"
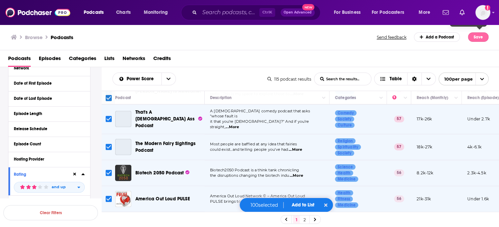
click at [481, 33] on button "Save" at bounding box center [478, 36] width 21 height 9
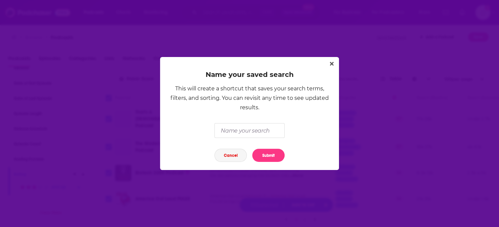
click at [235, 152] on button "Cancel" at bounding box center [230, 155] width 32 height 13
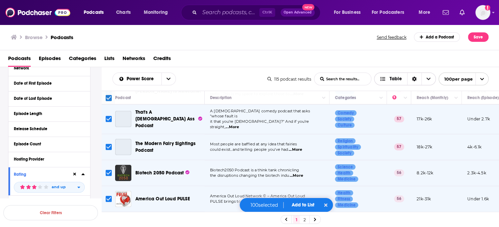
click at [430, 77] on icon "Choose View" at bounding box center [428, 79] width 4 height 5
click at [430, 73] on span "Choose View" at bounding box center [428, 79] width 14 height 12
click at [482, 32] on button "Save" at bounding box center [478, 36] width 21 height 9
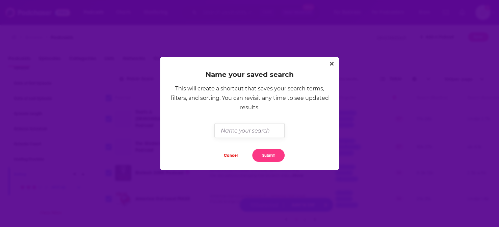
click at [258, 132] on input "Dialog" at bounding box center [249, 130] width 70 height 15
type input "p"
type input "PARENTING"
click at [267, 149] on button "Submit" at bounding box center [268, 155] width 32 height 13
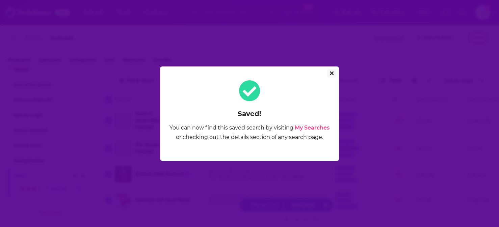
click at [330, 75] on icon "Close" at bounding box center [332, 73] width 4 height 4
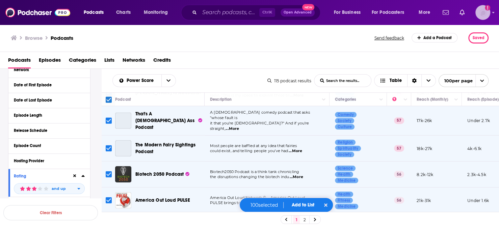
click at [493, 13] on icon "Show profile menu" at bounding box center [493, 12] width 3 height 4
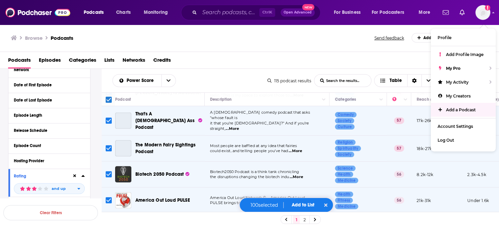
drag, startPoint x: 389, startPoint y: 53, endPoint x: 414, endPoint y: 45, distance: 26.7
click at [398, 55] on div "Podcasts Episodes Categories Lists Networks Credits" at bounding box center [251, 62] width 486 height 14
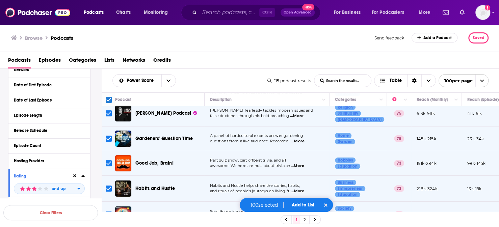
scroll to position [0, 0]
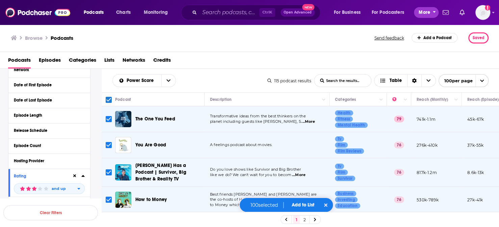
click at [430, 12] on span "More" at bounding box center [424, 12] width 11 height 9
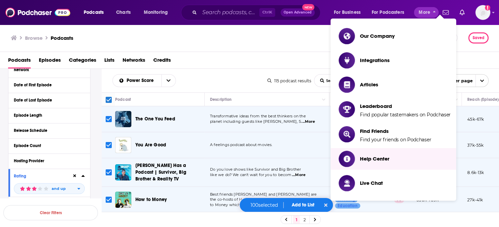
click at [304, 55] on div "Podcasts Episodes Categories Lists Networks Credits" at bounding box center [251, 62] width 486 height 14
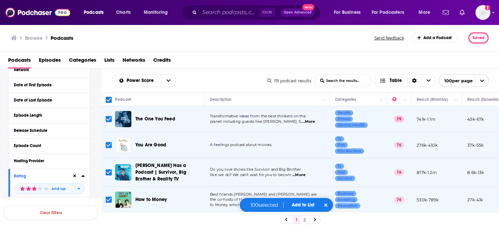
click at [492, 14] on div "Podcasts Charts Monitoring Ctrl K Open Advanced New For Business For Podcasters…" at bounding box center [249, 12] width 499 height 25
click at [430, 78] on icon "Choose View" at bounding box center [428, 80] width 4 height 5
click at [417, 78] on icon "Sort Direction" at bounding box center [414, 80] width 4 height 5
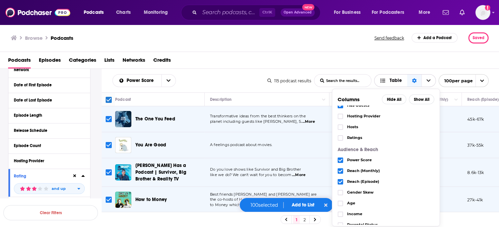
scroll to position [86, 0]
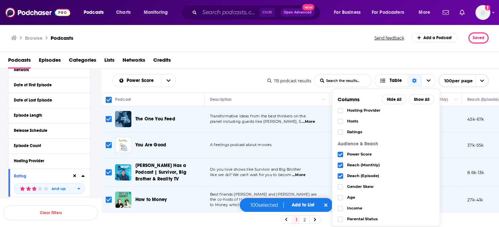
click at [258, 52] on div "Podcasts Episodes Categories Lists Networks Credits" at bounding box center [249, 60] width 499 height 17
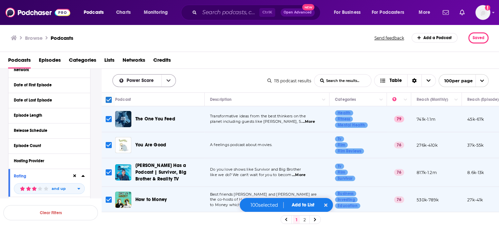
click at [166, 80] on icon "open menu" at bounding box center [168, 81] width 4 height 2
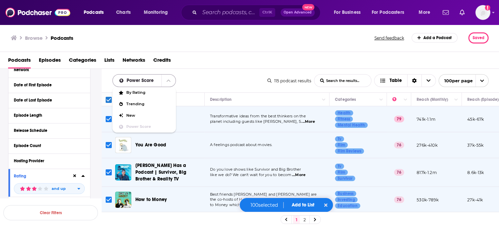
click at [161, 75] on button "close menu" at bounding box center [168, 81] width 14 height 12
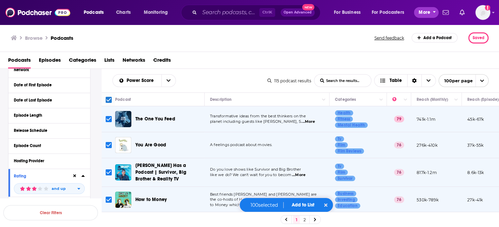
click at [430, 9] on span "More" at bounding box center [424, 12] width 11 height 9
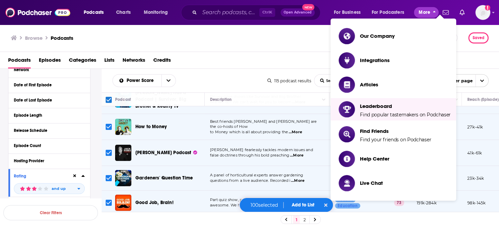
scroll to position [0, 0]
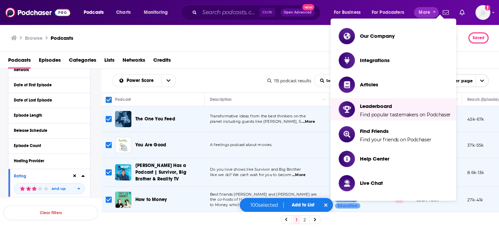
click at [252, 21] on div "Podcasts Charts Monitoring Ctrl K Open Advanced New For Business For Podcasters…" at bounding box center [249, 12] width 499 height 25
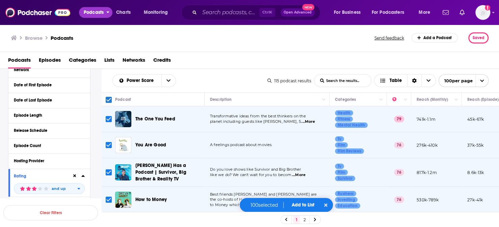
click at [106, 9] on icon "open menu" at bounding box center [107, 11] width 3 height 5
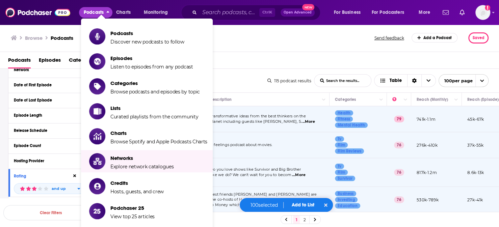
click at [241, 46] on div "Browse Podcasts Send feedback Add a Podcast Saved" at bounding box center [249, 38] width 499 height 28
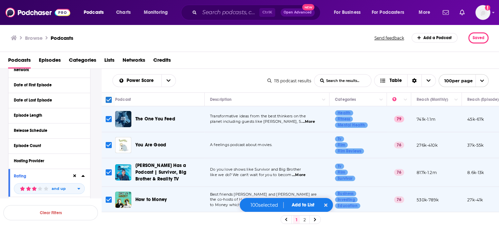
click at [104, 55] on span "Lists" at bounding box center [109, 62] width 10 height 14
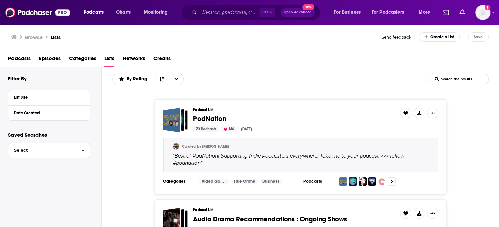
click at [436, 33] on div "Create a List" at bounding box center [440, 36] width 42 height 9
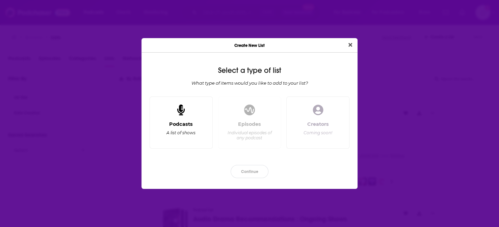
click at [185, 121] on div "Podcasts" at bounding box center [181, 124] width 24 height 6
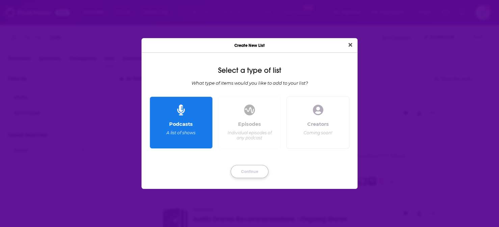
click at [254, 169] on button "Continue" at bounding box center [250, 171] width 38 height 13
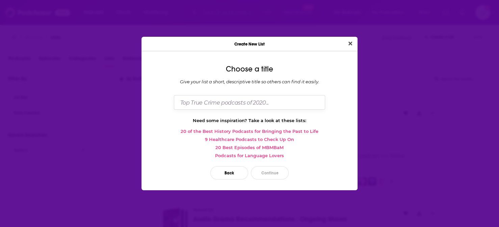
click at [241, 104] on input "Dialog" at bounding box center [249, 102] width 151 height 15
type input "p"
type input "PARENTING"
click at [273, 166] on button "Continue" at bounding box center [270, 172] width 38 height 13
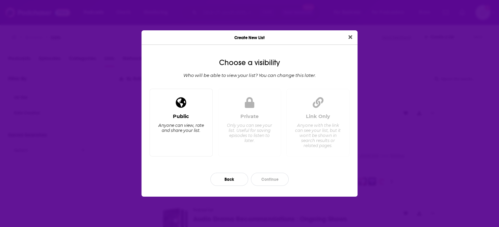
click at [188, 114] on div "Public Anyone can view, rate and share your list." at bounding box center [181, 131] width 52 height 37
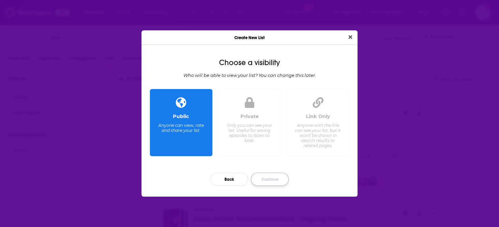
click at [262, 175] on button "Continue" at bounding box center [270, 179] width 38 height 13
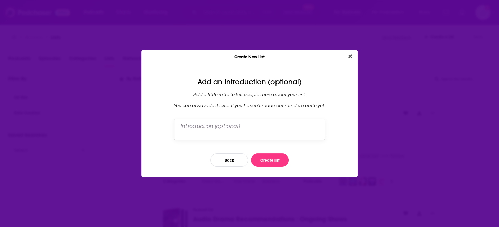
click at [259, 126] on textarea "Dialog" at bounding box center [249, 129] width 151 height 21
type textarea "PARENTING"
click at [264, 154] on button "Create list" at bounding box center [270, 160] width 38 height 13
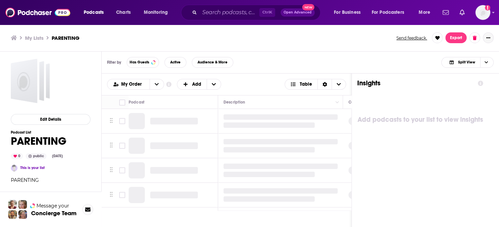
click at [489, 38] on button "Show More Button" at bounding box center [488, 37] width 11 height 11
click at [464, 75] on button "Add Podcasts" at bounding box center [471, 76] width 65 height 12
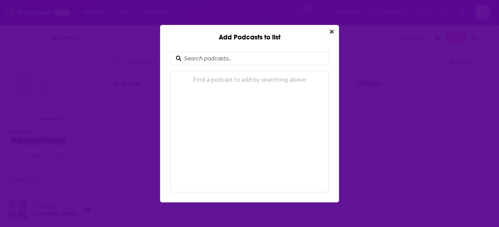
click at [330, 33] on icon "Close" at bounding box center [332, 32] width 4 height 4
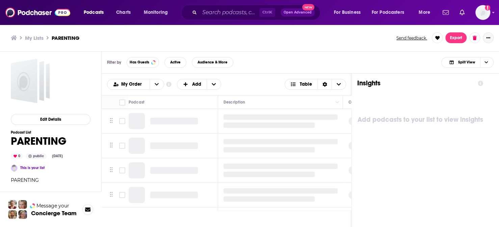
click at [490, 36] on icon "Show More Button" at bounding box center [488, 38] width 4 height 4
click at [477, 73] on button "Add Podcasts" at bounding box center [471, 76] width 65 height 12
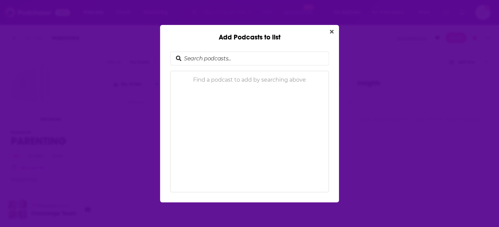
click at [250, 55] on input "Add Podcasts to list" at bounding box center [254, 58] width 147 height 13
click at [258, 88] on div "Find a podcast to add by searching above" at bounding box center [249, 132] width 159 height 122
click at [330, 34] on icon "Close" at bounding box center [332, 31] width 4 height 5
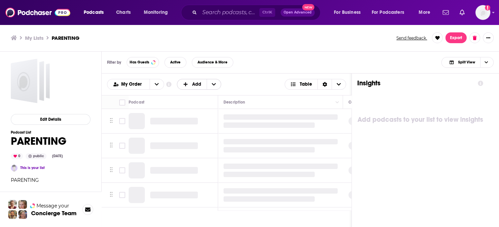
click at [183, 82] on icon "+ Add" at bounding box center [186, 84] width 6 height 5
click at [154, 79] on div "My Order Customize Your List Order Select the “My Order” sort and remove all fi…" at bounding box center [226, 84] width 239 height 11
click at [150, 79] on button "open menu" at bounding box center [157, 84] width 14 height 10
click at [150, 79] on button "close menu" at bounding box center [157, 84] width 14 height 10
click at [33, 166] on link "This is your list" at bounding box center [32, 168] width 24 height 4
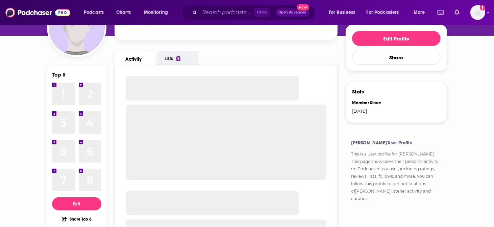
scroll to position [56, 0]
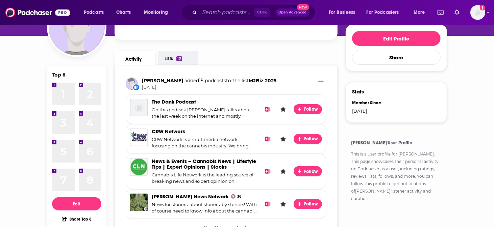
click at [184, 51] on link "Lists 10" at bounding box center [178, 58] width 41 height 14
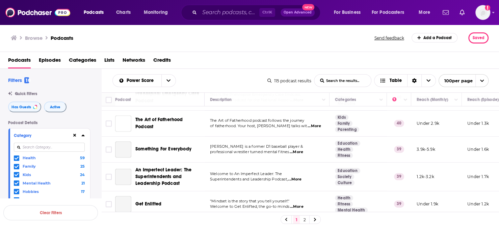
scroll to position [2360, 0]
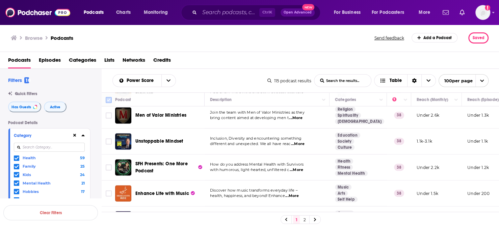
click at [106, 97] on input "Toggle select all" at bounding box center [109, 100] width 6 height 6
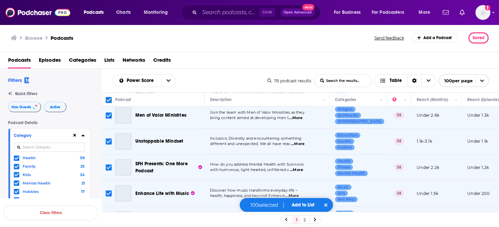
click at [305, 204] on button "Add to List" at bounding box center [302, 205] width 33 height 6
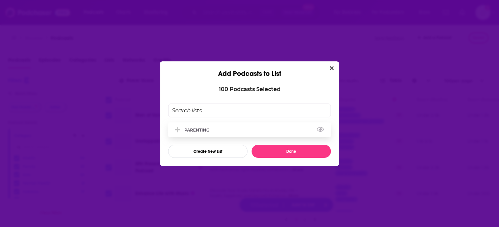
click at [211, 128] on div "PARENTING" at bounding box center [198, 130] width 29 height 5
click at [287, 149] on button "Done" at bounding box center [291, 151] width 79 height 13
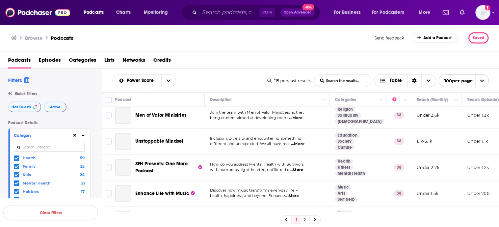
click at [314, 218] on icon at bounding box center [315, 220] width 3 height 4
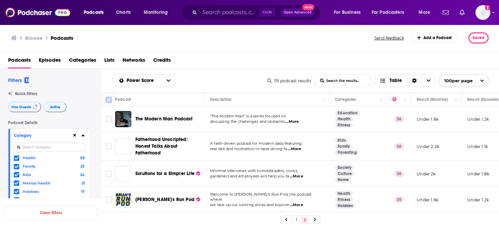
click at [106, 97] on input "Toggle select all" at bounding box center [109, 100] width 6 height 6
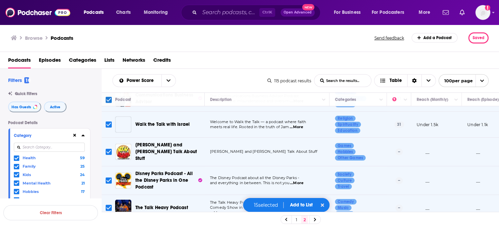
scroll to position [216, 0]
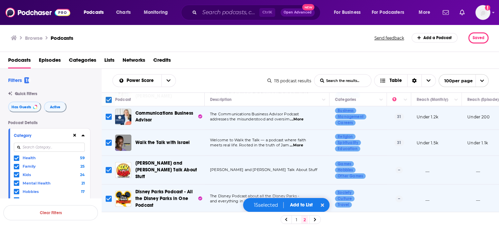
click at [106, 167] on input "Toggle select row" at bounding box center [109, 170] width 6 height 6
checkbox input "false"
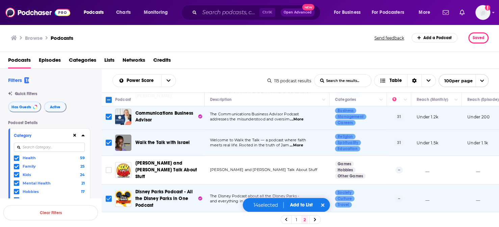
click at [106, 196] on input "Toggle select row" at bounding box center [109, 199] width 6 height 6
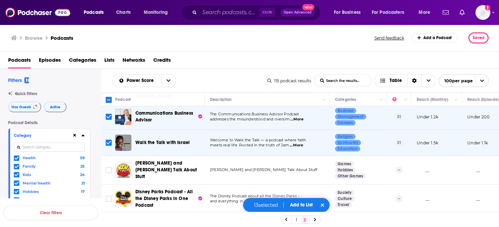
click at [106, 223] on input "Toggle select row" at bounding box center [109, 226] width 6 height 6
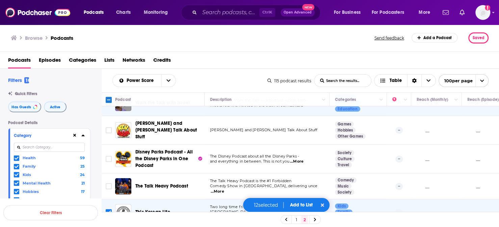
scroll to position [272, 0]
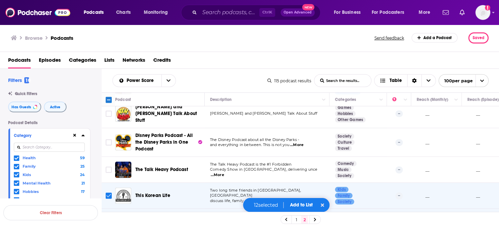
click at [106, 193] on input "Toggle select row" at bounding box center [109, 196] width 6 height 6
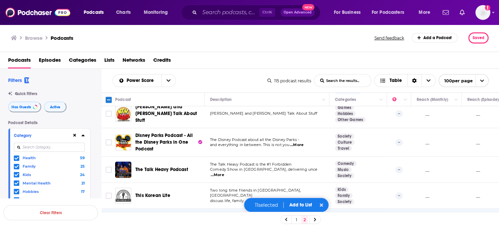
click at [106, 219] on input "Toggle select row" at bounding box center [109, 222] width 6 height 6
click at [302, 205] on button "Add to List" at bounding box center [301, 205] width 33 height 6
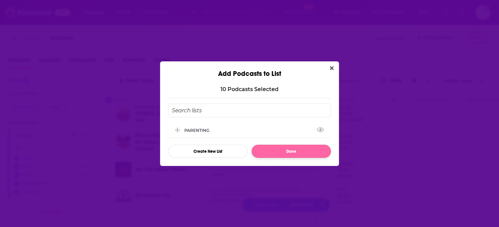
drag, startPoint x: 225, startPoint y: 129, endPoint x: 311, endPoint y: 148, distance: 87.5
click at [213, 129] on div "PARENTING" at bounding box center [198, 130] width 29 height 5
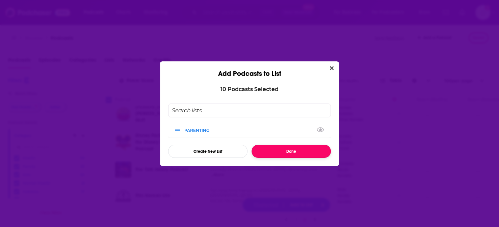
click at [295, 146] on button "Done" at bounding box center [291, 151] width 79 height 13
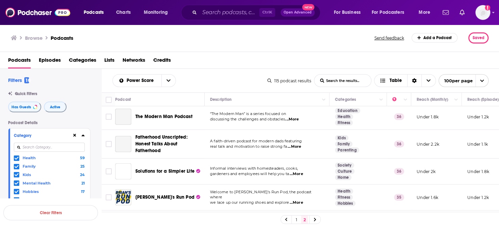
scroll to position [0, 0]
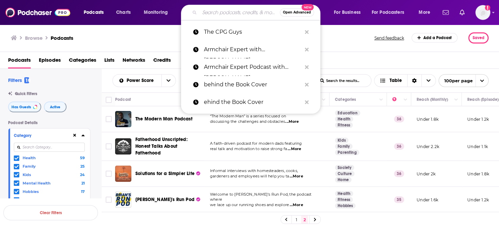
click at [233, 12] on input "Search podcasts, credits, & more..." at bounding box center [240, 12] width 80 height 11
paste input "The Fair Parenting Podcast"
type input "The Fair Parenting Podcast"
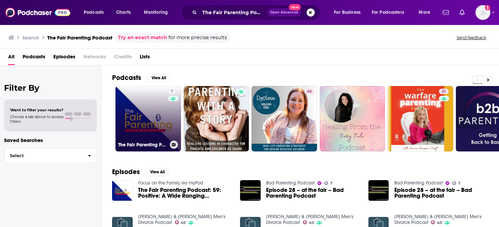
click at [140, 99] on link "7 The Fair Parenting Podcast" at bounding box center [148, 119] width 66 height 66
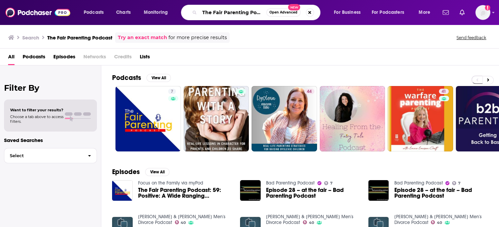
click at [231, 7] on input "The Fair Parenting Podcast" at bounding box center [233, 12] width 67 height 11
paste input "Mums Fking Matter**"
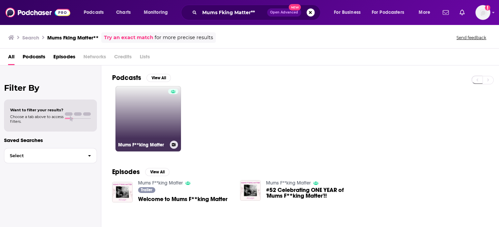
click at [141, 116] on link "Mums F**king Matter" at bounding box center [148, 119] width 66 height 66
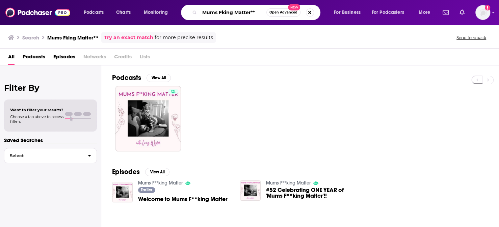
click at [247, 10] on input "Mums Fking Matter**" at bounding box center [233, 12] width 67 height 11
paste input "Parenting Hell (formerly Lockdown Parenting Hell)"
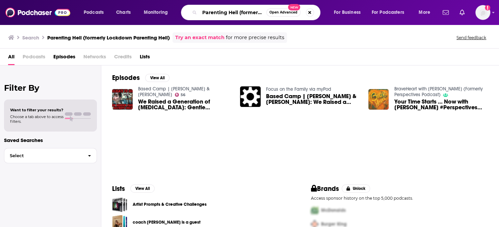
scroll to position [0, 31]
drag, startPoint x: 220, startPoint y: 12, endPoint x: 397, endPoint y: 0, distance: 176.7
click at [397, 0] on div "Podcasts Charts Monitoring Parenting Hell (formerly Lockdown Parenting Hell) Op…" at bounding box center [249, 12] width 499 height 25
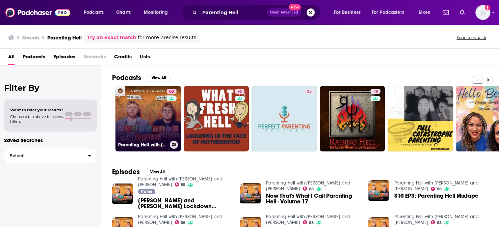
click at [143, 132] on link "88 Parenting Hell with Rob Beckett and Josh Widdicombe" at bounding box center [148, 119] width 66 height 66
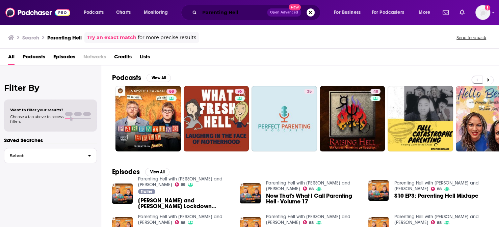
click at [214, 12] on input "Parenting Hell" at bounding box center [234, 12] width 68 height 11
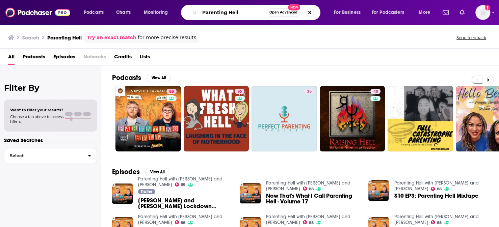
click at [214, 12] on input "Parenting Hell" at bounding box center [233, 12] width 67 height 11
paste input "The Parenting Tools Podcast"
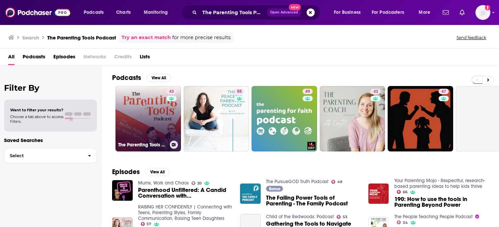
click at [142, 116] on link "43 The Parenting Tools Podcast" at bounding box center [148, 119] width 66 height 66
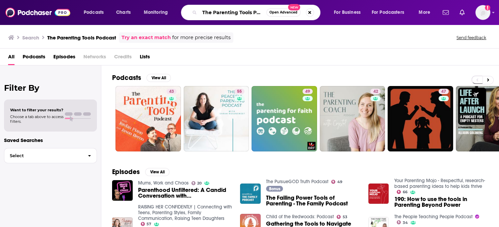
click at [243, 8] on input "The Parenting Tools Podcast" at bounding box center [233, 12] width 67 height 11
paste input "Frolo: The Single Parent"
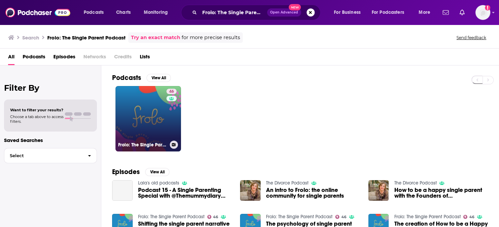
click at [136, 113] on link "46 Frolo: The Single Parent Podcast" at bounding box center [148, 119] width 66 height 66
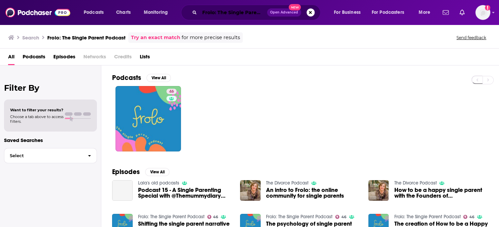
click at [229, 16] on input "Frolo: The Single Parent Podcast" at bounding box center [234, 12] width 68 height 11
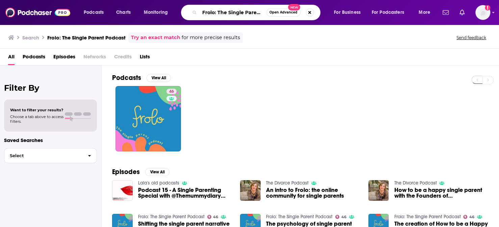
click at [229, 16] on input "Frolo: The Single Parent Podcast" at bounding box center [233, 12] width 67 height 11
paste input "Not Another Mummy"
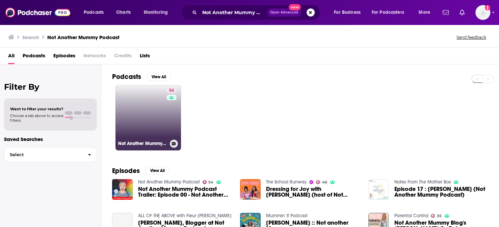
click at [166, 115] on div "54" at bounding box center [172, 114] width 12 height 52
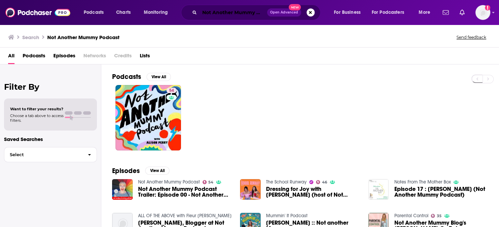
click at [205, 14] on input "Not Another Mummy Podcast" at bounding box center [234, 12] width 68 height 11
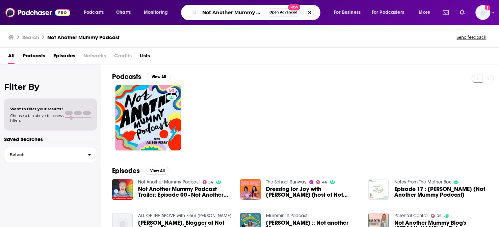
click at [205, 14] on input "Not Another Mummy Podcast" at bounding box center [233, 12] width 67 height 11
paste input "Happy Mum Happy Baby"
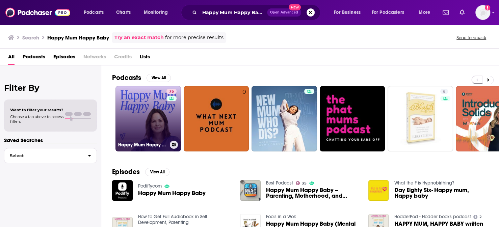
click at [143, 110] on link "75 Happy Mum Happy Baby" at bounding box center [148, 119] width 66 height 66
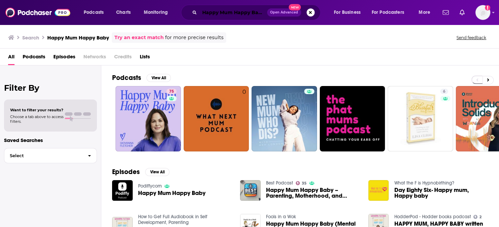
click at [231, 11] on input "Happy Mum Happy Baby" at bounding box center [234, 12] width 68 height 11
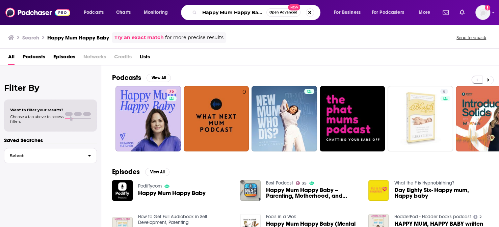
click at [231, 11] on input "Happy Mum Happy Baby" at bounding box center [233, 12] width 67 height 11
paste input "Welcome to Motherhood Podcast"
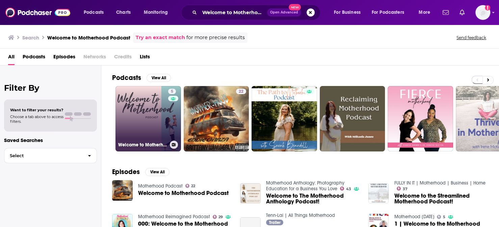
click at [146, 121] on link "5 Welcome to Motherhood Podcast" at bounding box center [148, 119] width 66 height 66
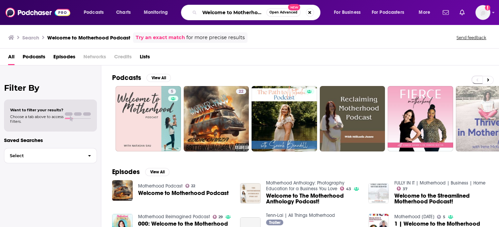
click at [243, 15] on input "Welcome to Motherhood Podcast" at bounding box center [233, 12] width 67 height 11
paste input "The Good Enough Mother (TGEM)"
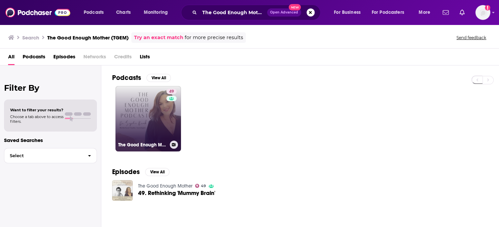
click at [150, 113] on link "49 The Good Enough Mother" at bounding box center [148, 119] width 66 height 66
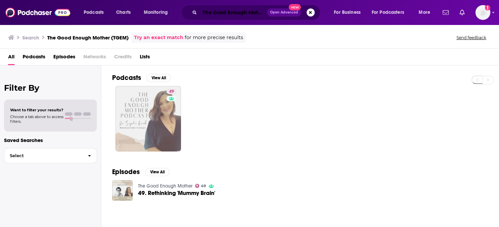
click at [228, 12] on input "The Good Enough Mother (TGEM)" at bounding box center [234, 12] width 68 height 11
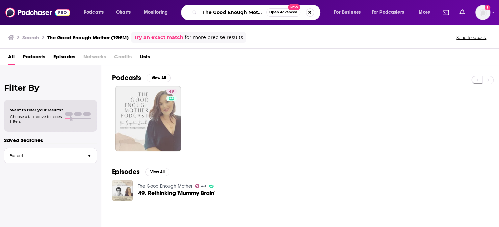
click at [228, 12] on input "The Good Enough Mother (TGEM)" at bounding box center [233, 12] width 67 height 11
paste input "Startup Dad"
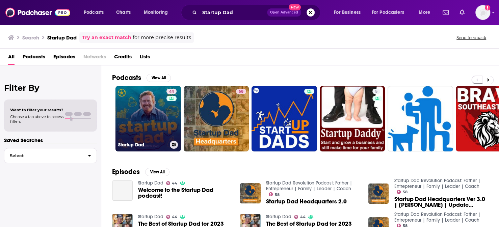
click at [130, 119] on link "44 Startup Dad" at bounding box center [148, 119] width 66 height 66
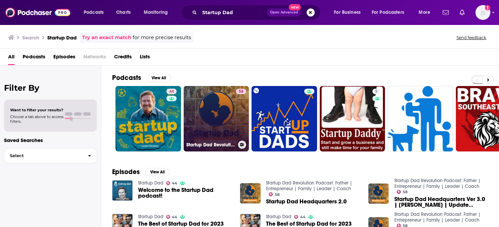
click at [212, 91] on link "58 Startup Dad Revolution Podcast: Father | Entrepreneur | Family | Leader | Co…" at bounding box center [217, 119] width 66 height 66
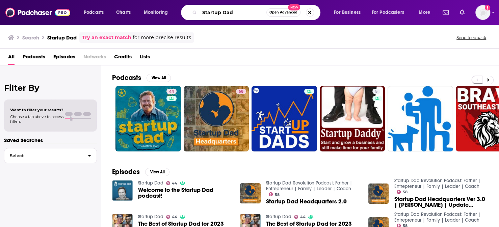
click at [216, 14] on input "Startup Dad" at bounding box center [233, 12] width 67 height 11
paste input "The Dadpreneur Podcast"
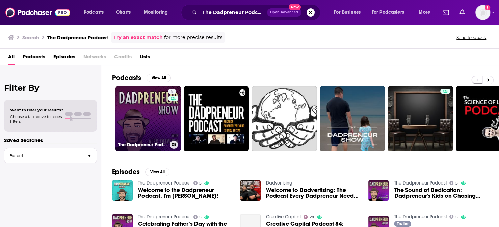
click at [151, 110] on link "5 The Dadpreneur Podcast" at bounding box center [148, 119] width 66 height 66
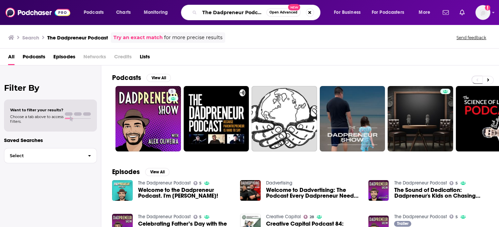
click at [230, 13] on input "The Dadpreneur Podcast" at bounding box center [233, 12] width 67 height 11
paste input "Raising Entrepreneurs: A Parent’s Guide to Fostering an Entrepreneurial Mindse"
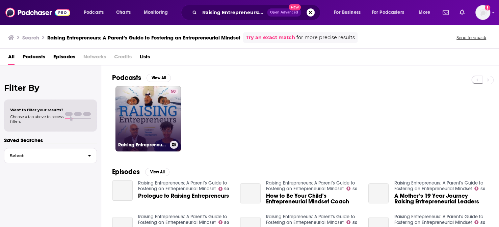
drag, startPoint x: 157, startPoint y: 98, endPoint x: 159, endPoint y: 92, distance: 5.9
click at [168, 98] on div "50" at bounding box center [173, 115] width 10 height 52
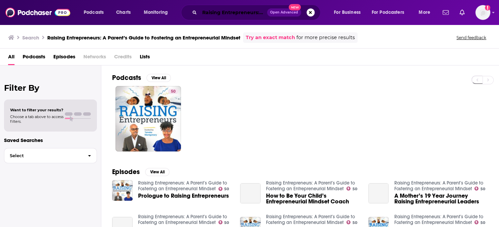
click at [230, 12] on input "Raising Entrepreneurs: A Parent’s Guide to Fostering an Entrepreneurial Mindset" at bounding box center [234, 12] width 68 height 11
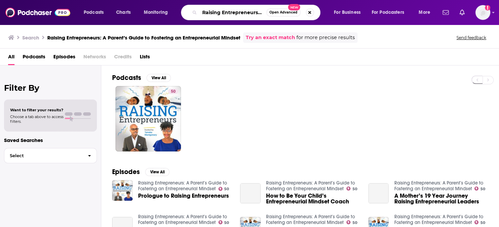
click at [230, 12] on input "Raising Entrepreneurs: A Parent’s Guide to Fostering an Entrepreneurial Mindset" at bounding box center [233, 12] width 67 height 11
paste input "The Startup Parent Podcas"
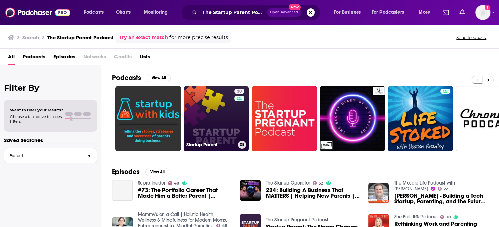
click at [207, 116] on link "30 Startup Parent" at bounding box center [217, 119] width 66 height 66
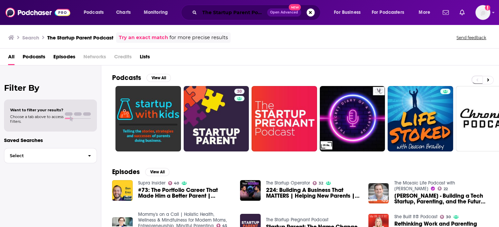
click at [239, 12] on input "The Startup Parent Podcast" at bounding box center [234, 12] width 68 height 11
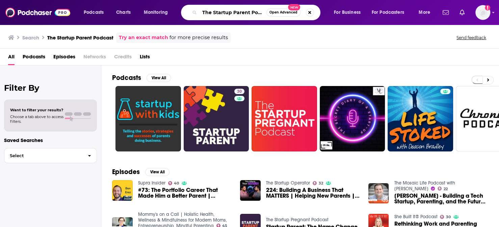
click at [239, 12] on input "The Startup Parent Podcast" at bounding box center [233, 12] width 67 height 11
paste input "Motherhood Sessions"
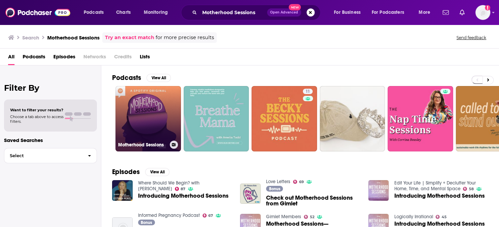
click at [126, 103] on link "Motherhood Sessions" at bounding box center [148, 119] width 66 height 66
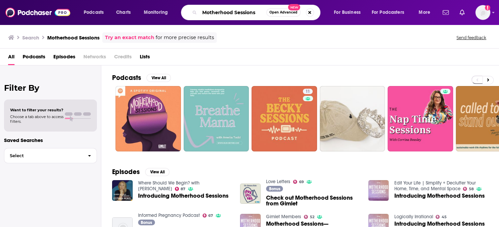
click at [238, 15] on input "Motherhood Sessions" at bounding box center [233, 12] width 67 height 11
paste input "The Single Father Podcast"
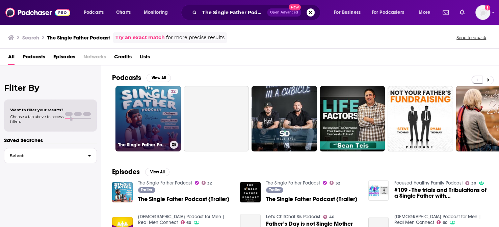
click at [124, 107] on link "32 The Single Father Podcast" at bounding box center [148, 119] width 66 height 66
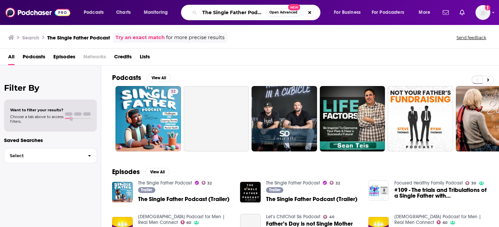
click at [228, 13] on input "The Single Father Podcast" at bounding box center [233, 12] width 67 height 11
paste input "Mompreneur Mindset"
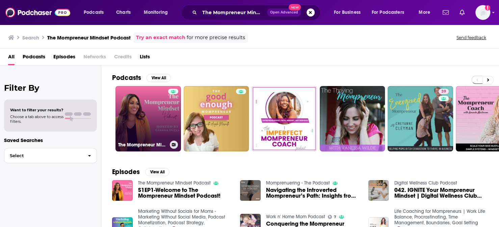
click at [127, 95] on link "The Mompreneur Mindset Podcast" at bounding box center [148, 119] width 66 height 66
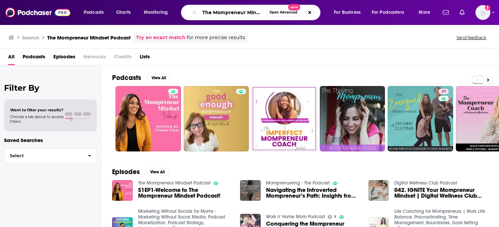
click at [223, 11] on input "The Mompreneur Mindset Podcast" at bounding box center [233, 12] width 67 height 11
paste input "Entrepreneur Parents - Pretty & Punk"
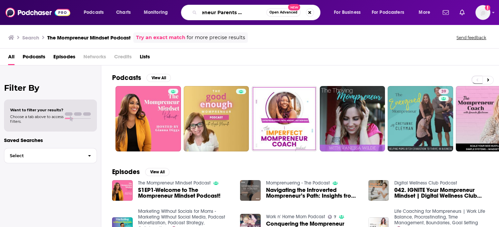
type input "Entrepreneur Parents - Pretty & Punk Podcast"
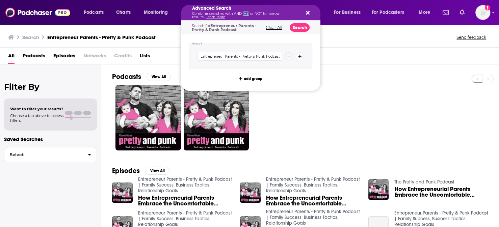
click at [244, 14] on p "Combine searches with AND, OR, or NOT to narrow results. Learn More" at bounding box center [245, 15] width 106 height 7
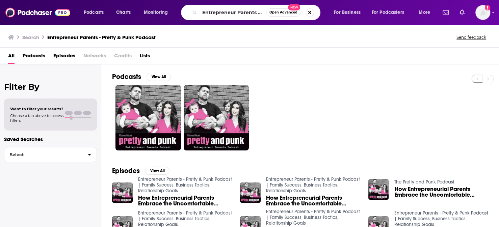
click at [358, 99] on div at bounding box center [305, 118] width 387 height 66
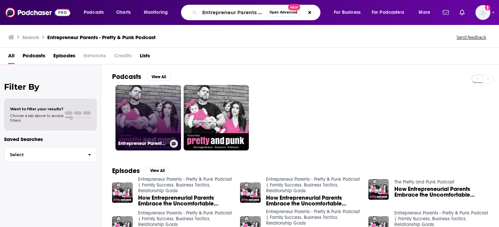
click at [145, 108] on link "Entrepreneur Parents - Pretty & Punk Podcast | Family Success, Business Tactics…" at bounding box center [148, 118] width 66 height 66
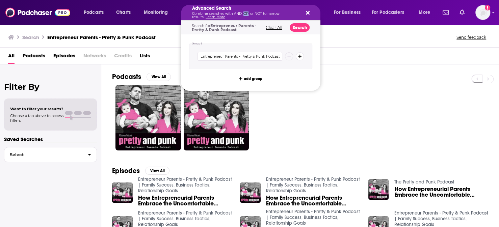
click at [246, 12] on p "Combine searches with AND, OR, or NOT to narrow results. Learn More" at bounding box center [245, 15] width 106 height 7
click at [284, 27] on button "Clear All" at bounding box center [274, 27] width 21 height 5
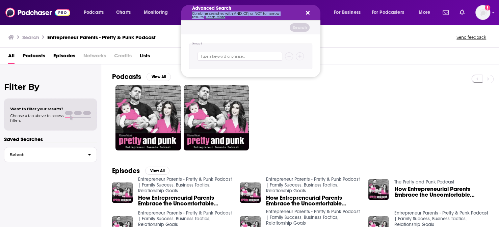
click at [298, 13] on p "Combine searches with AND, OR, or NOT to narrow results. Learn More" at bounding box center [245, 15] width 106 height 7
click at [310, 13] on icon "Search podcasts, credits, & more..." at bounding box center [308, 12] width 4 height 5
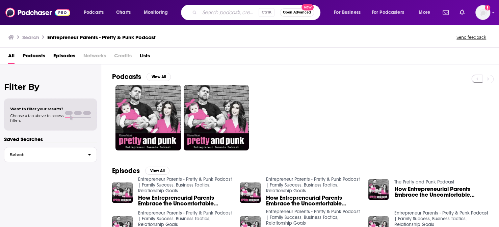
click at [244, 15] on input "Search podcasts, credits, & more..." at bounding box center [229, 12] width 59 height 11
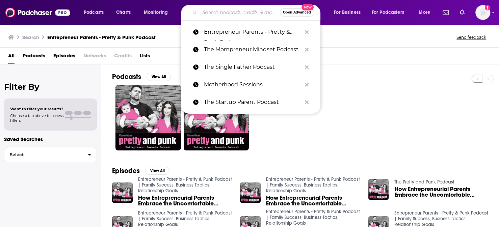
paste input "The High Conflict Co-Parenting Podcast"
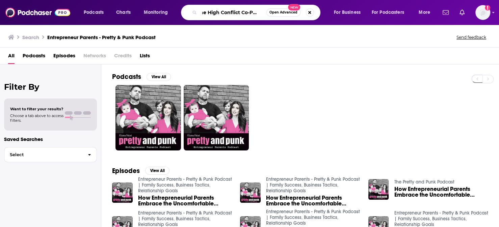
type input "The High Conflict Co-Parenting Podcast"
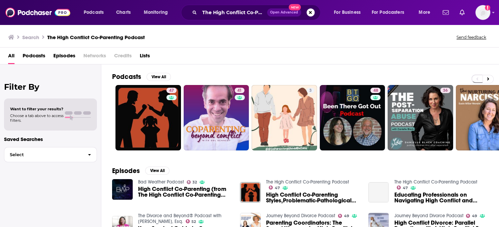
click at [225, 50] on div "All Podcasts Episodes Networks Credits Lists" at bounding box center [251, 57] width 486 height 14
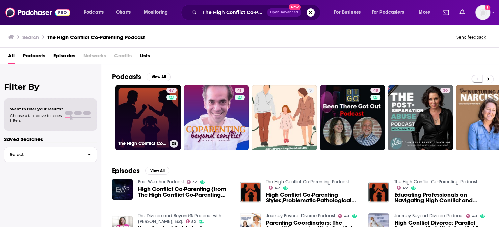
click at [144, 118] on link "47 The High Conflict Co-Parenting Podcast" at bounding box center [148, 118] width 66 height 66
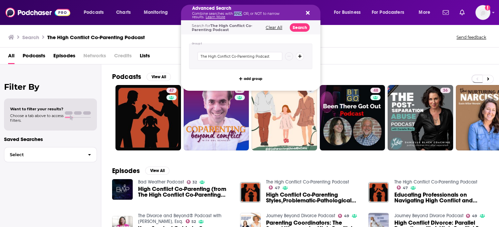
click at [238, 14] on p "Combine searches with AND, OR, or NOT to narrow results. Learn More" at bounding box center [245, 15] width 106 height 7
click at [258, 28] on div "Search for The High Conflict Co-Parenting Podcast" at bounding box center [225, 28] width 67 height 8
click at [252, 27] on span "The High Conflict Co-Parenting Podcast" at bounding box center [222, 27] width 60 height 9
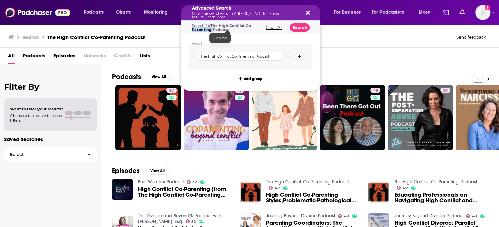
click at [252, 26] on span "The High Conflict Co-Parenting Podcast" at bounding box center [222, 27] width 60 height 9
click at [260, 55] on input "The High Conflict Co-Parenting Podcast" at bounding box center [240, 56] width 85 height 9
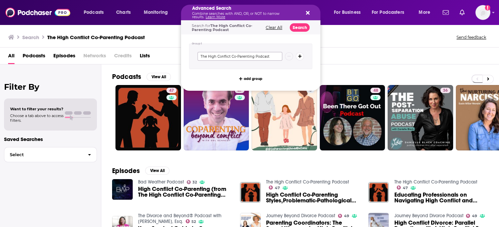
click at [260, 55] on input "The High Conflict Co-Parenting Podcast" at bounding box center [240, 56] width 85 height 9
drag, startPoint x: 317, startPoint y: 27, endPoint x: 335, endPoint y: 21, distance: 18.8
click at [310, 26] on button "Search" at bounding box center [300, 27] width 20 height 8
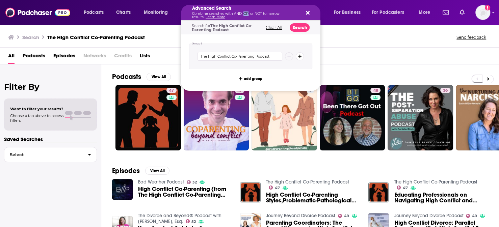
click at [246, 15] on p "Combine searches with AND, OR, or NOT to narrow results. Learn More" at bounding box center [245, 15] width 106 height 7
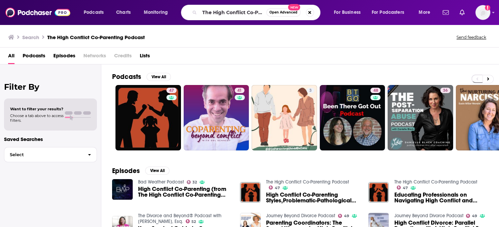
click at [360, 44] on div "Search The High Conflict Co-Parenting Podcast Send feedback" at bounding box center [249, 35] width 499 height 23
click at [274, 50] on div "All Podcasts Episodes Networks Credits Lists" at bounding box center [251, 57] width 486 height 14
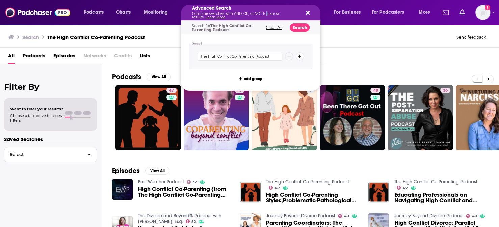
click at [273, 14] on p "Combine searches with AND, OR, or NOT to narrow results. Learn More" at bounding box center [245, 15] width 106 height 7
click at [284, 29] on button "Clear All" at bounding box center [274, 27] width 21 height 5
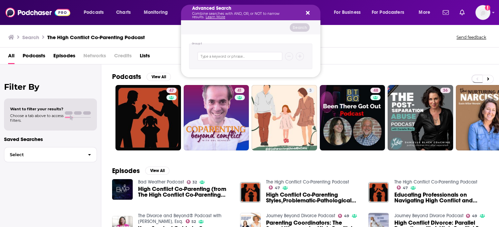
drag, startPoint x: 363, startPoint y: 51, endPoint x: 363, endPoint y: 45, distance: 6.4
click at [363, 50] on div "All Podcasts Episodes Networks Credits Lists" at bounding box center [251, 57] width 486 height 14
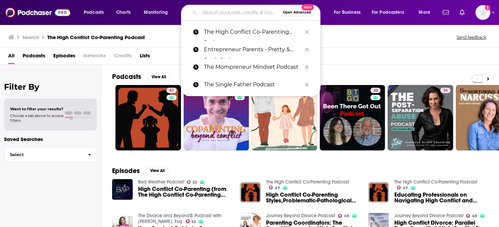
click at [279, 12] on input "Search podcasts, credits, & more..." at bounding box center [240, 12] width 80 height 11
paste input "The High Conflict Co-Parenting Podcast"
type input "The High Conflict Co-Parenting Podcast"
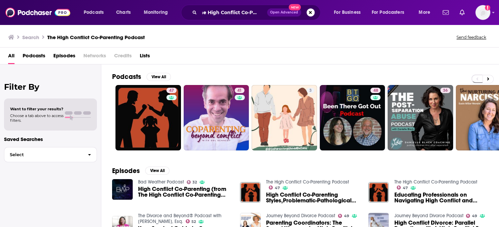
scroll to position [0, 0]
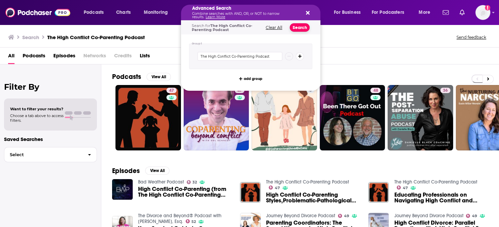
click at [310, 28] on button "Search" at bounding box center [300, 27] width 20 height 8
click at [223, 12] on p "Combine searches with AND, OR, or NOT to narrow results. Learn More" at bounding box center [245, 15] width 106 height 7
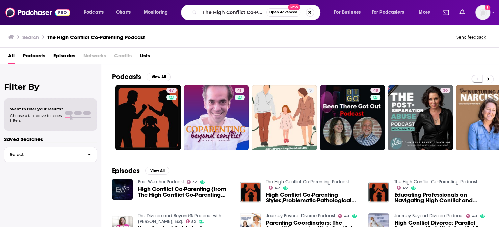
click at [387, 51] on div "All Podcasts Episodes Networks Credits Lists" at bounding box center [251, 57] width 486 height 14
click at [297, 12] on span "Open Advanced" at bounding box center [283, 12] width 28 height 3
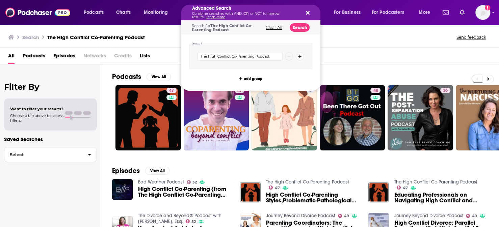
click at [284, 27] on button "Clear All" at bounding box center [274, 27] width 21 height 5
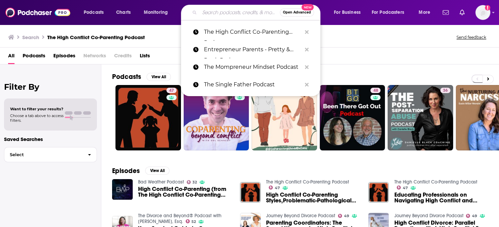
click at [356, 44] on div "Search The High Conflict Co-Parenting Podcast Send feedback" at bounding box center [249, 35] width 499 height 23
click at [309, 29] on icon "Search podcasts, credits, & more..." at bounding box center [307, 31] width 4 height 5
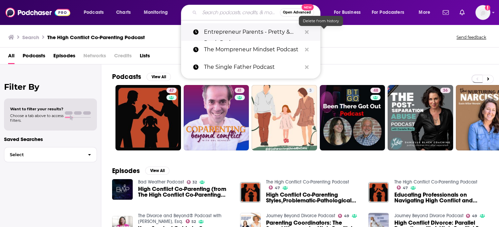
click at [309, 29] on icon "Search podcasts, credits, & more..." at bounding box center [307, 31] width 4 height 5
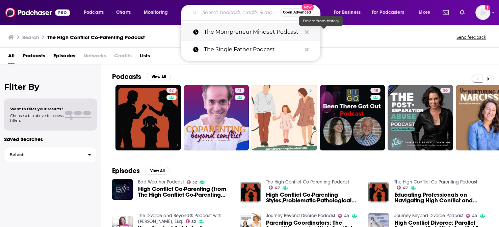
click at [309, 29] on icon "Search podcasts, credits, & more..." at bounding box center [307, 31] width 4 height 5
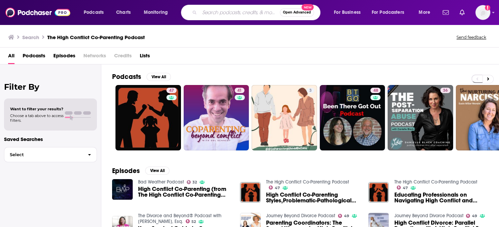
drag, startPoint x: 348, startPoint y: 36, endPoint x: 336, endPoint y: 29, distance: 14.1
click at [342, 33] on div "Search The High Conflict Co-Parenting Podcast Send feedback" at bounding box center [248, 36] width 480 height 9
click at [311, 14] on span "Open Advanced" at bounding box center [297, 12] width 28 height 3
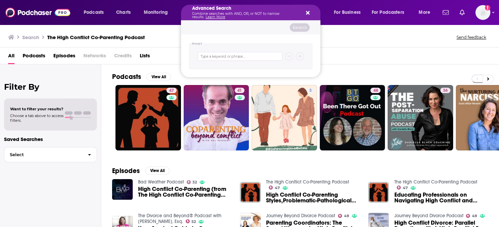
click at [320, 12] on div "Advanced Search Combine searches with AND, OR, or NOT to narrow results. Learn …" at bounding box center [250, 13] width 139 height 16
click at [309, 12] on button "Search podcasts, credits, & more..." at bounding box center [306, 12] width 5 height 5
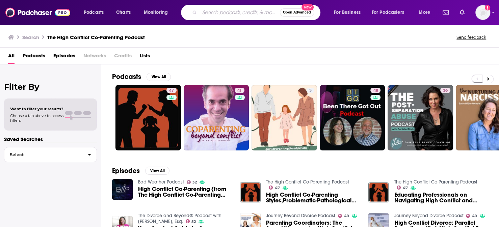
click at [221, 14] on input "Search podcasts, credits, & more..." at bounding box center [240, 12] width 80 height 11
paste input "Co-Parenting with Confidence"
type input "Co-Parenting with Confidence"
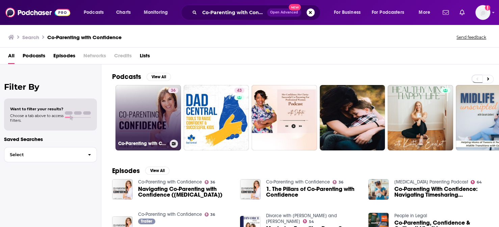
click at [148, 112] on link "36 Co-Parenting with Confidence" at bounding box center [148, 118] width 66 height 66
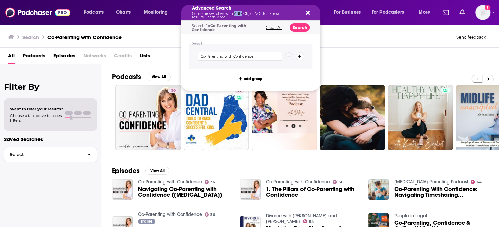
click at [236, 14] on p "Combine searches with AND, OR, or NOT to narrow results. Learn More" at bounding box center [245, 15] width 106 height 7
click at [226, 40] on div "Group 1 Co-Parenting with Confidence add group" at bounding box center [250, 62] width 139 height 56
click at [245, 52] on input "Co-Parenting with Confidence" at bounding box center [240, 56] width 85 height 9
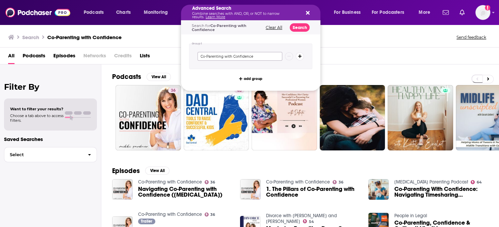
click at [245, 52] on input "Co-Parenting with Confidence" at bounding box center [240, 56] width 85 height 9
click at [310, 24] on button "Search" at bounding box center [300, 27] width 20 height 8
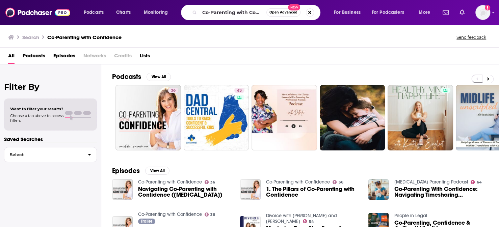
click at [290, 12] on span "Open Advanced" at bounding box center [283, 12] width 28 height 3
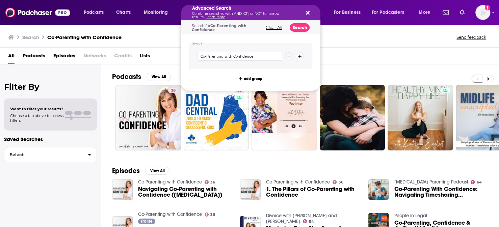
click at [284, 27] on button "Clear All" at bounding box center [274, 27] width 21 height 5
click at [310, 14] on icon "Search podcasts, credits, & more..." at bounding box center [308, 12] width 4 height 5
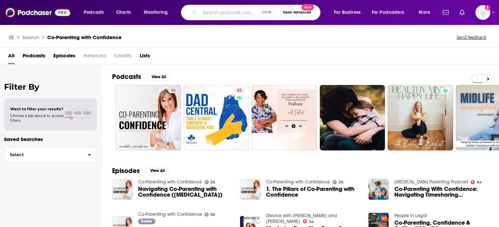
click at [311, 14] on span "Open Advanced" at bounding box center [297, 12] width 28 height 3
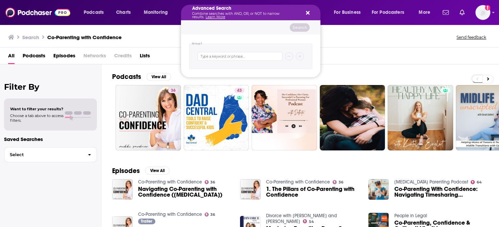
click at [310, 15] on icon "Search podcasts, credits, & more..." at bounding box center [308, 12] width 4 height 5
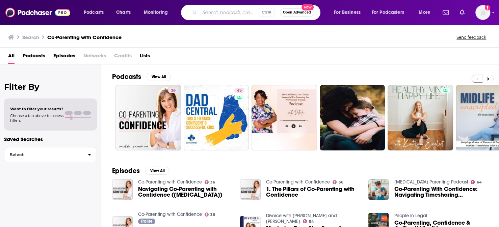
click at [259, 14] on input "Search podcasts, credits, & more..." at bounding box center [229, 12] width 59 height 11
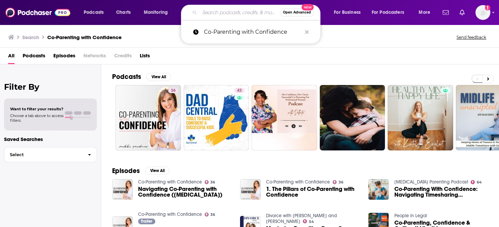
paste input "The Single Father Podcast"
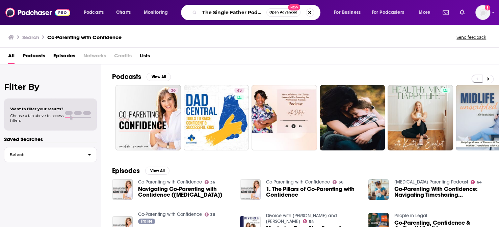
type input "The Single Father Podcast"
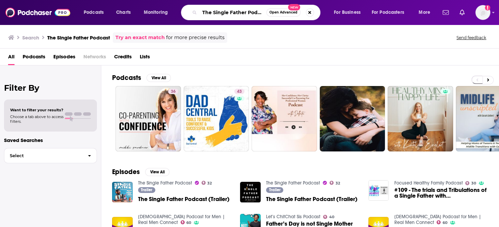
click at [262, 15] on input "The Single Father Podcast" at bounding box center [233, 12] width 67 height 11
click at [297, 13] on span "Open Advanced" at bounding box center [283, 12] width 28 height 3
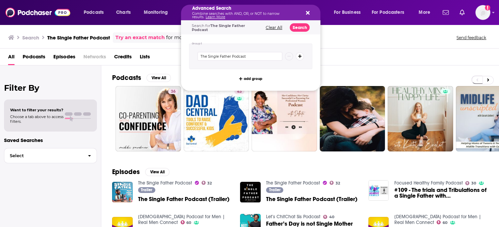
click at [310, 13] on icon "Search podcasts, credits, & more..." at bounding box center [308, 12] width 4 height 5
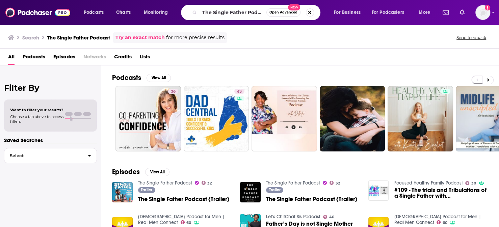
click at [286, 14] on span "Open Advanced" at bounding box center [283, 12] width 28 height 3
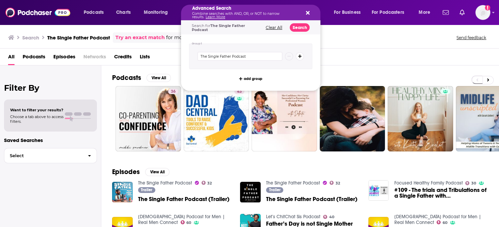
click at [284, 25] on button "Clear All" at bounding box center [274, 27] width 21 height 5
click at [310, 11] on icon "Search podcasts, credits, & more..." at bounding box center [308, 12] width 4 height 5
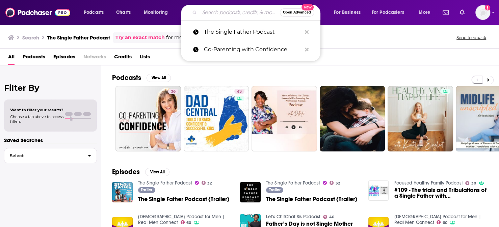
click at [263, 17] on input "Search podcasts, credits, & more..." at bounding box center [240, 12] width 80 height 11
click at [309, 30] on icon "Search podcasts, credits, & more..." at bounding box center [307, 32] width 4 height 4
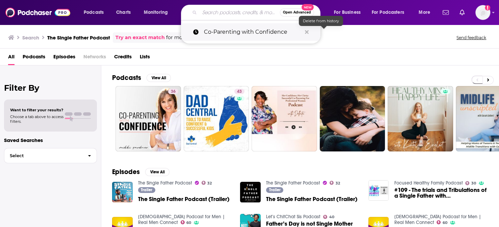
click at [309, 32] on icon "Search podcasts, credits, & more..." at bounding box center [307, 31] width 4 height 5
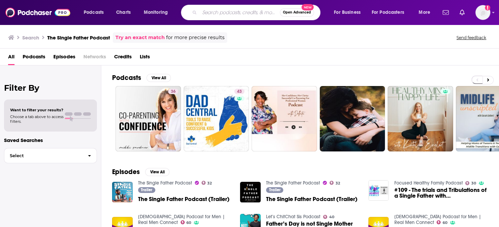
click at [324, 32] on div "Search The Single Father Podcast Try an exact match for more precise results Se…" at bounding box center [248, 37] width 480 height 10
click at [247, 14] on input "Search podcasts, credits, & more..." at bounding box center [240, 12] width 80 height 11
paste input "The Single Father Podcast"
type input "The Single Father Podcast"
click at [255, 11] on input "The Single Father Podcast" at bounding box center [233, 12] width 67 height 11
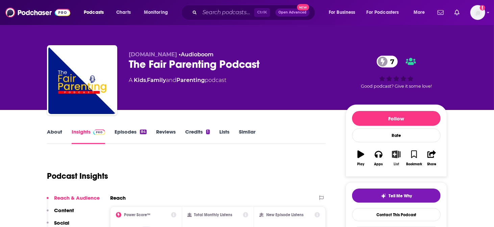
click at [392, 151] on icon "button" at bounding box center [396, 154] width 8 height 7
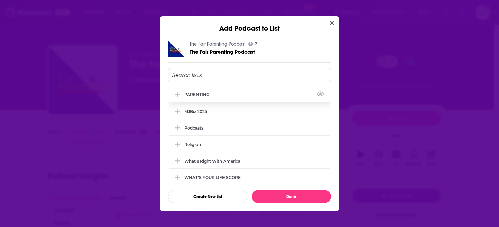
click at [207, 97] on div "PARENTING" at bounding box center [198, 94] width 29 height 5
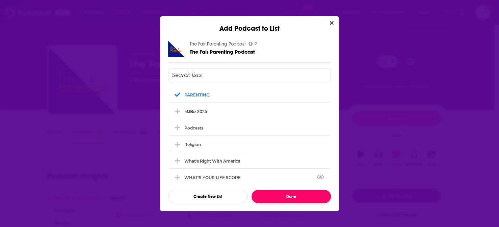
click at [288, 190] on button "Done" at bounding box center [291, 196] width 79 height 13
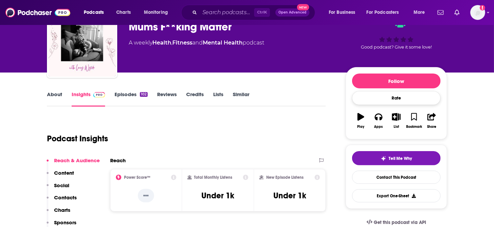
scroll to position [56, 0]
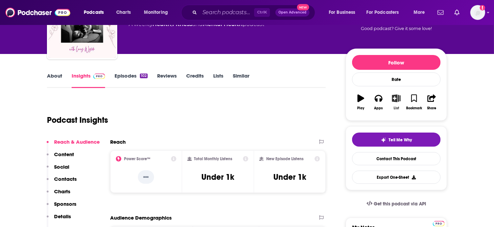
click at [392, 95] on icon "button" at bounding box center [396, 98] width 8 height 7
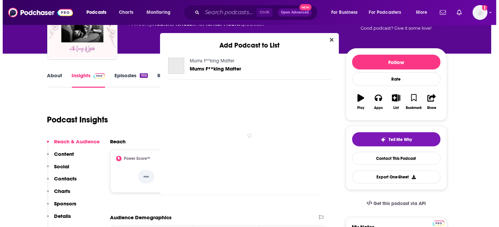
scroll to position [0, 0]
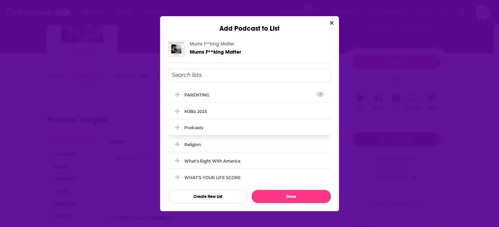
drag, startPoint x: 202, startPoint y: 99, endPoint x: 256, endPoint y: 122, distance: 58.5
click at [203, 98] on div "PARENTING" at bounding box center [198, 95] width 29 height 5
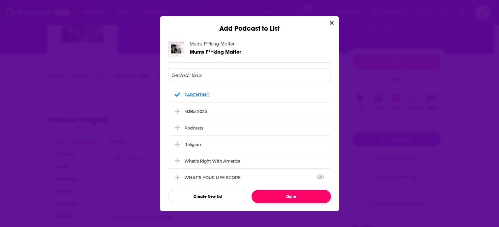
click at [291, 190] on button "Done" at bounding box center [291, 196] width 79 height 13
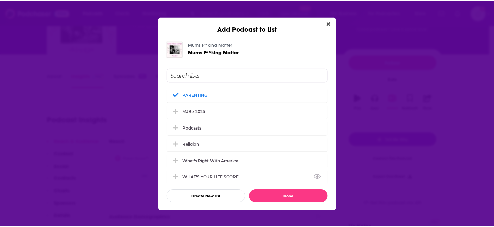
scroll to position [56, 0]
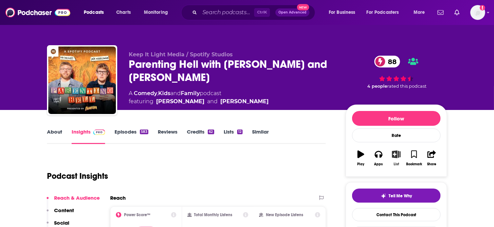
click at [392, 151] on icon "button" at bounding box center [396, 154] width 8 height 7
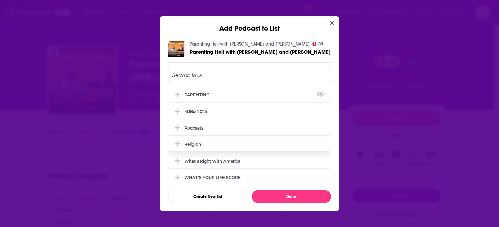
drag, startPoint x: 205, startPoint y: 94, endPoint x: 273, endPoint y: 153, distance: 90.5
click at [205, 94] on div "PARENTING" at bounding box center [249, 94] width 163 height 15
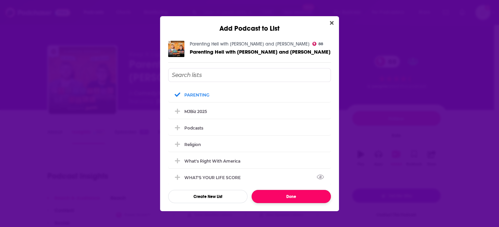
click at [285, 190] on button "Done" at bounding box center [291, 196] width 79 height 13
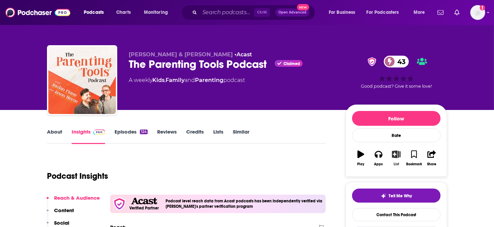
click at [392, 151] on icon "button" at bounding box center [396, 154] width 8 height 7
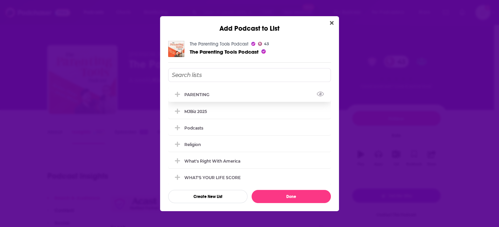
click at [202, 97] on div "PARENTING" at bounding box center [198, 94] width 29 height 5
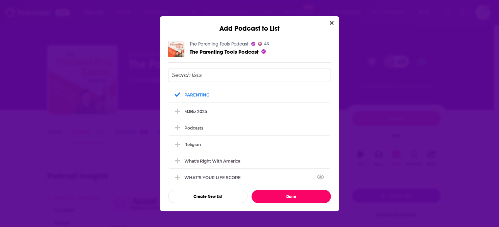
click at [278, 190] on button "Done" at bounding box center [291, 196] width 79 height 13
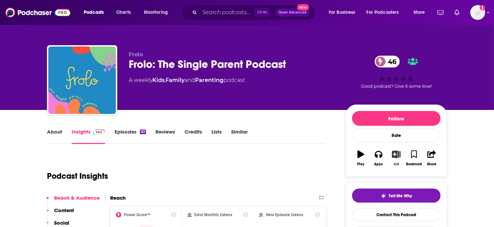
click at [392, 151] on icon "button" at bounding box center [396, 154] width 8 height 7
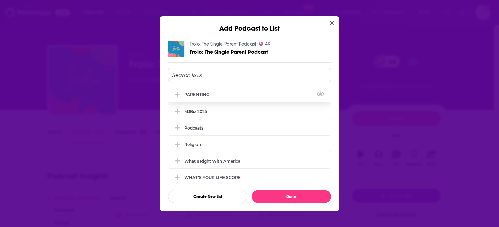
click at [206, 97] on div "PARENTING" at bounding box center [198, 94] width 29 height 5
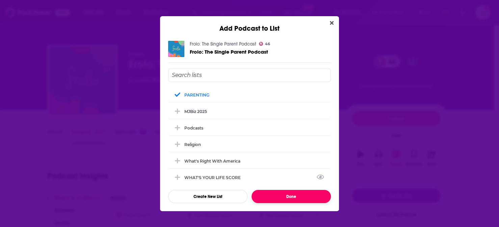
click at [284, 190] on button "Done" at bounding box center [291, 196] width 79 height 13
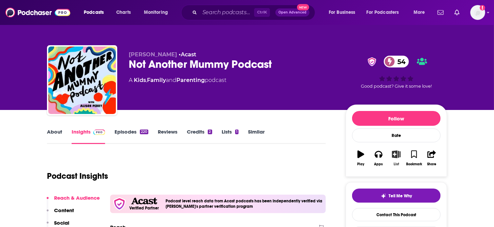
click at [392, 151] on icon "button" at bounding box center [396, 154] width 8 height 7
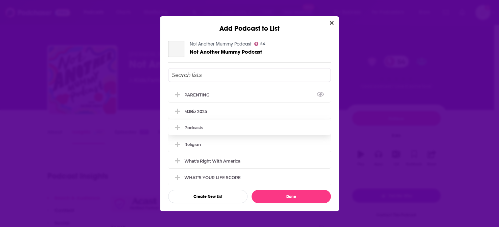
drag, startPoint x: 221, startPoint y: 92, endPoint x: 267, endPoint y: 130, distance: 59.2
click at [222, 92] on div "PARENTING" at bounding box center [249, 94] width 163 height 15
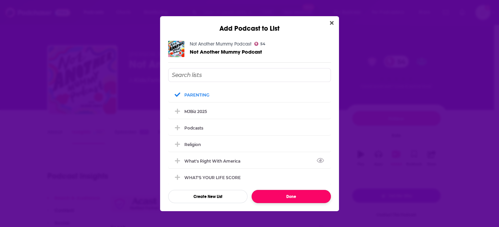
click at [292, 190] on button "Done" at bounding box center [291, 196] width 79 height 13
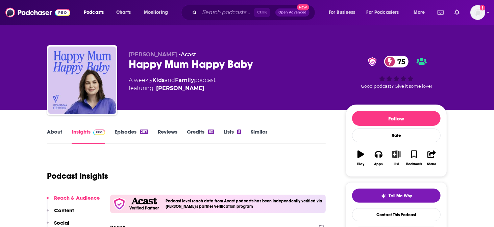
click at [392, 151] on icon "button" at bounding box center [396, 154] width 8 height 7
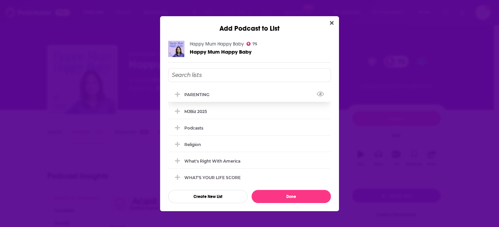
click at [230, 94] on div "PARENTING" at bounding box center [249, 94] width 163 height 15
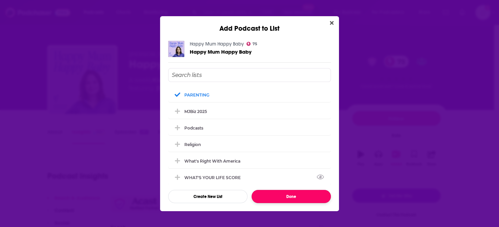
click at [289, 190] on button "Done" at bounding box center [291, 196] width 79 height 13
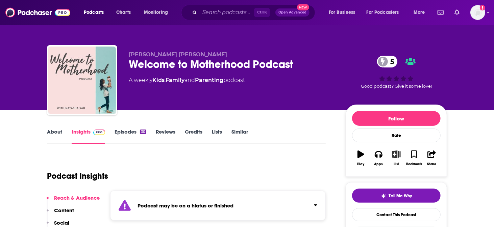
click at [392, 151] on icon "button" at bounding box center [396, 154] width 8 height 7
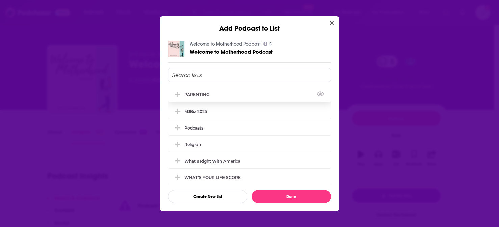
click at [228, 98] on div "PARENTING" at bounding box center [249, 94] width 163 height 15
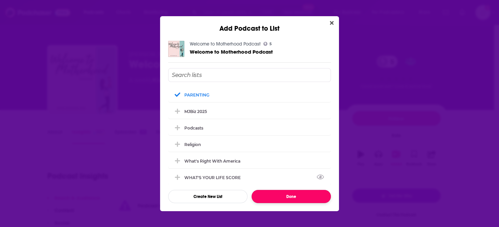
click at [279, 190] on button "Done" at bounding box center [291, 196] width 79 height 13
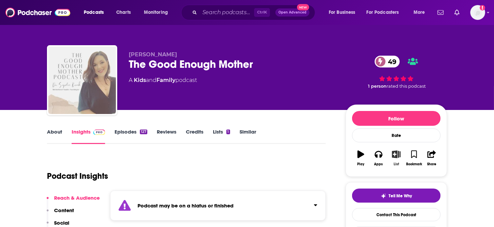
click at [392, 151] on icon "button" at bounding box center [396, 154] width 8 height 7
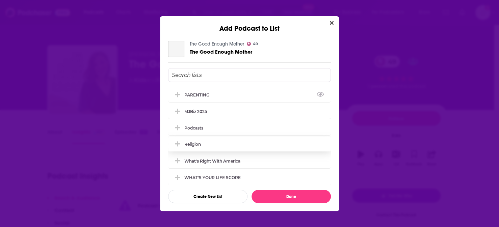
drag, startPoint x: 230, startPoint y: 102, endPoint x: 268, endPoint y: 142, distance: 55.2
click at [231, 102] on div "PARENTING" at bounding box center [249, 94] width 163 height 15
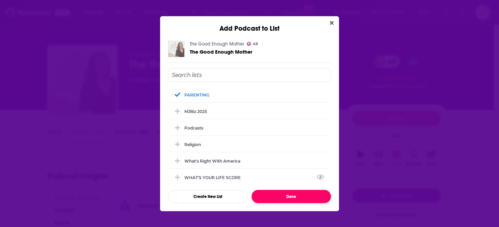
click at [287, 190] on button "Done" at bounding box center [291, 196] width 79 height 13
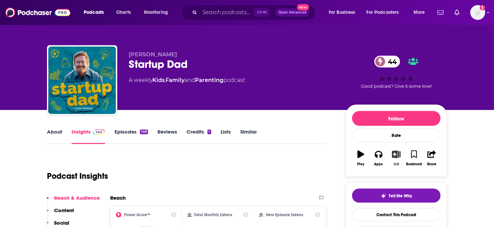
click at [387, 149] on button "List" at bounding box center [396, 158] width 18 height 24
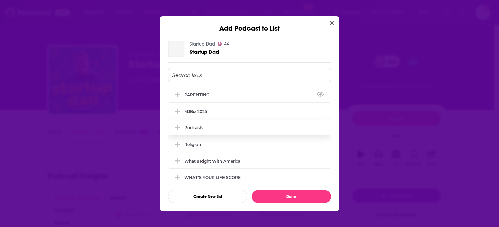
drag, startPoint x: 224, startPoint y: 103, endPoint x: 247, endPoint y: 114, distance: 26.0
click at [225, 102] on div "PARENTING" at bounding box center [249, 94] width 163 height 15
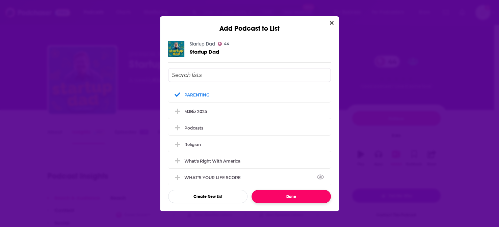
click at [282, 190] on button "Done" at bounding box center [291, 196] width 79 height 13
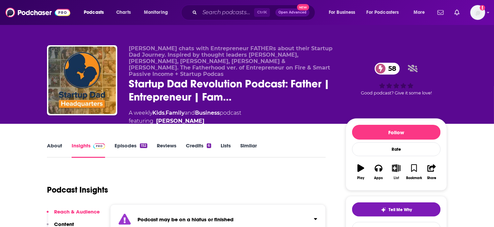
click at [392, 164] on icon "button" at bounding box center [396, 167] width 8 height 7
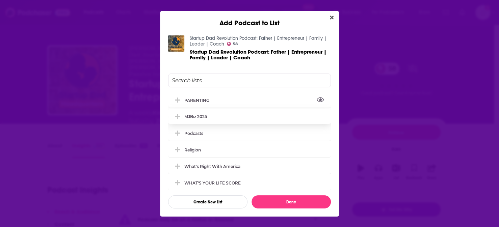
drag, startPoint x: 221, startPoint y: 104, endPoint x: 252, endPoint y: 121, distance: 34.6
click at [213, 102] on button "View Link" at bounding box center [211, 102] width 4 height 1
click at [221, 98] on div "PARENTING" at bounding box center [249, 100] width 163 height 15
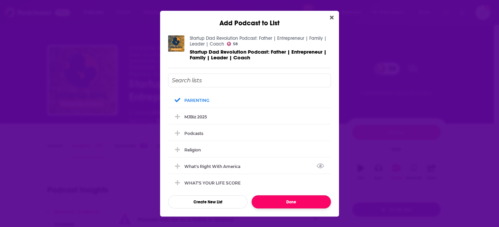
click at [304, 197] on button "Done" at bounding box center [291, 201] width 79 height 13
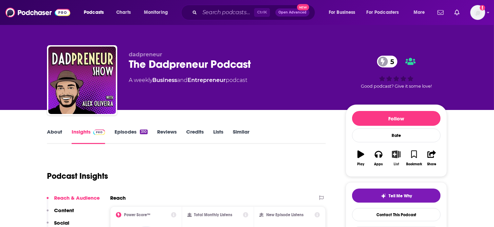
click at [392, 151] on icon "button" at bounding box center [396, 154] width 8 height 7
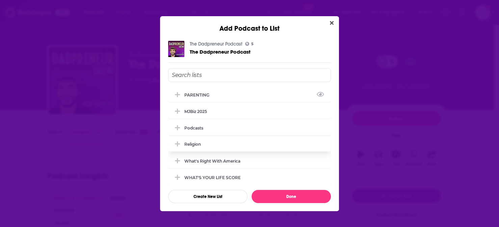
drag, startPoint x: 215, startPoint y: 98, endPoint x: 261, endPoint y: 142, distance: 64.2
click at [213, 97] on div "PARENTING" at bounding box center [198, 95] width 29 height 5
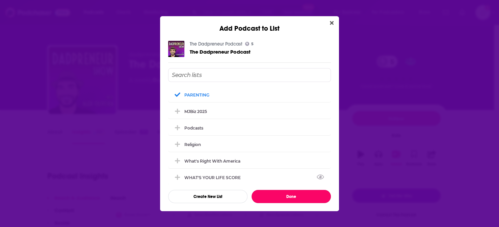
click at [280, 190] on button "Done" at bounding box center [291, 196] width 79 height 13
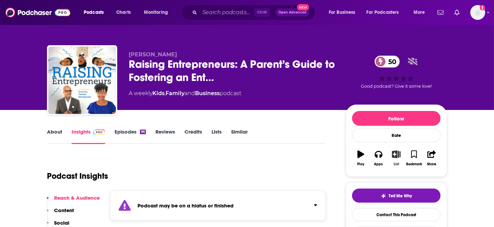
click at [392, 151] on icon "button" at bounding box center [396, 154] width 8 height 7
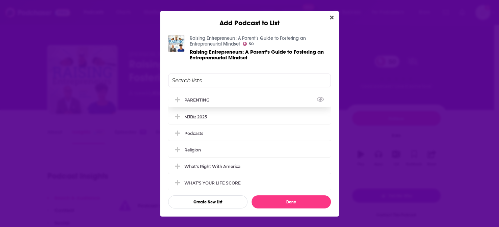
click at [217, 99] on div "PARENTING" at bounding box center [249, 100] width 163 height 15
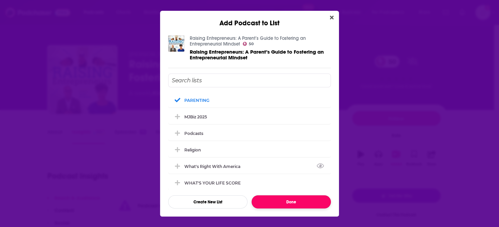
click at [291, 195] on button "Done" at bounding box center [291, 201] width 79 height 13
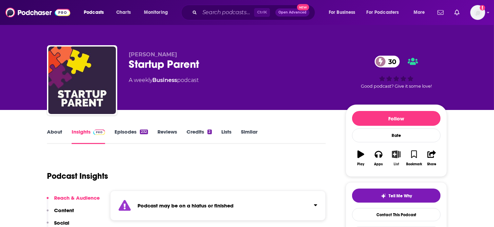
click at [392, 151] on icon "button" at bounding box center [396, 154] width 8 height 7
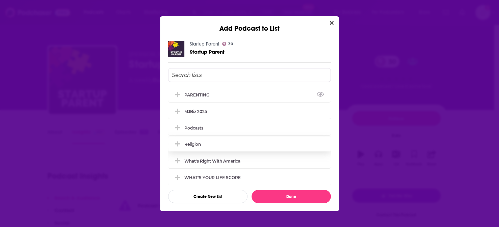
drag, startPoint x: 202, startPoint y: 97, endPoint x: 276, endPoint y: 139, distance: 84.7
click at [205, 96] on div "PARENTING" at bounding box center [198, 95] width 29 height 5
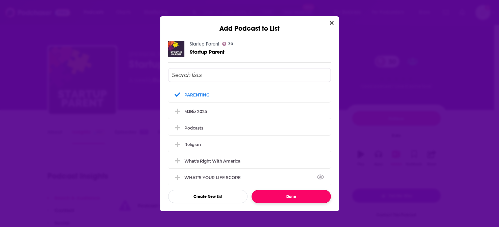
click at [290, 190] on button "Done" at bounding box center [291, 196] width 79 height 13
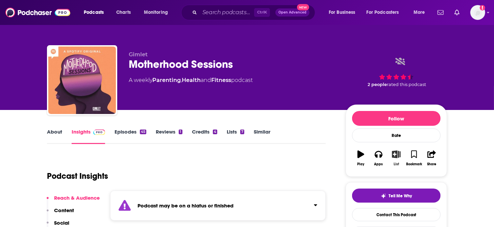
click at [392, 151] on icon "button" at bounding box center [396, 154] width 8 height 7
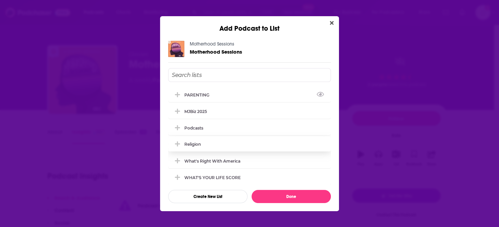
drag, startPoint x: 229, startPoint y: 97, endPoint x: 287, endPoint y: 147, distance: 76.4
click at [230, 97] on div "PARENTING" at bounding box center [249, 94] width 163 height 15
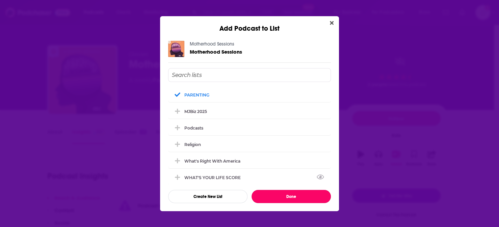
click at [290, 190] on button "Done" at bounding box center [291, 196] width 79 height 13
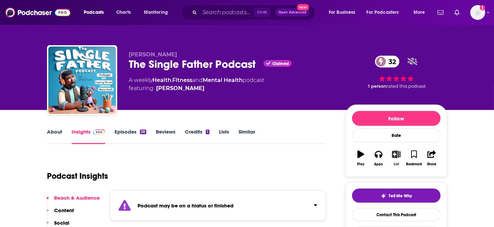
click at [392, 151] on icon "button" at bounding box center [396, 154] width 8 height 7
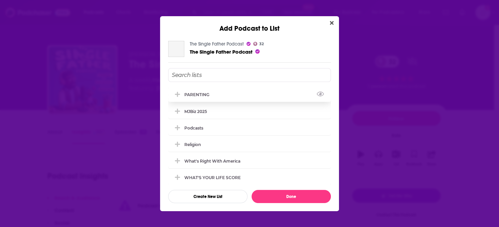
drag, startPoint x: 217, startPoint y: 100, endPoint x: 259, endPoint y: 145, distance: 61.4
click at [213, 98] on div "PARENTING" at bounding box center [198, 95] width 29 height 5
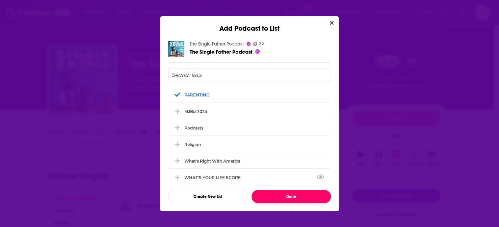
click at [284, 190] on button "Done" at bounding box center [291, 196] width 79 height 13
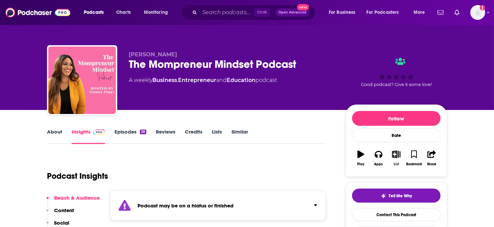
click at [387, 146] on button "List" at bounding box center [396, 158] width 18 height 24
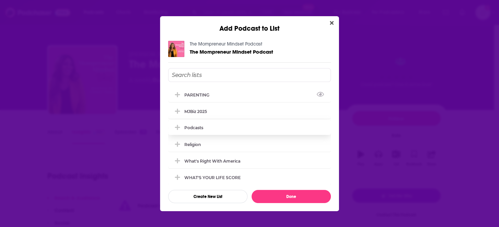
drag, startPoint x: 226, startPoint y: 94, endPoint x: 264, endPoint y: 135, distance: 56.6
click at [226, 94] on div "PARENTING" at bounding box center [249, 94] width 163 height 15
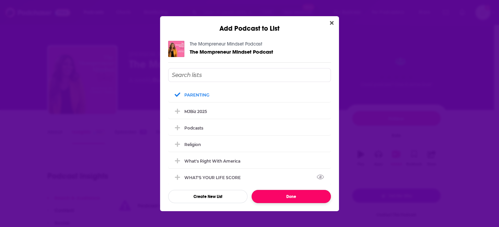
click at [282, 190] on button "Done" at bounding box center [291, 196] width 79 height 13
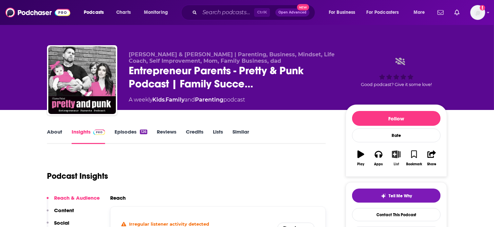
click at [392, 151] on icon "button" at bounding box center [396, 154] width 8 height 7
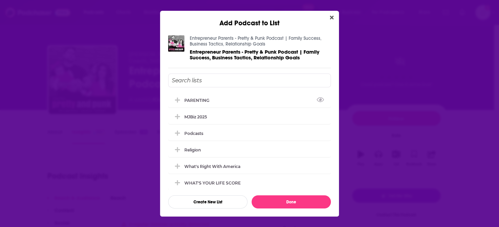
drag, startPoint x: 211, startPoint y: 100, endPoint x: 238, endPoint y: 118, distance: 32.4
click at [212, 100] on div "PARENTING" at bounding box center [198, 100] width 29 height 5
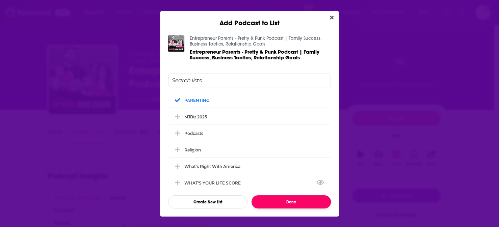
click at [286, 195] on button "Done" at bounding box center [291, 201] width 79 height 13
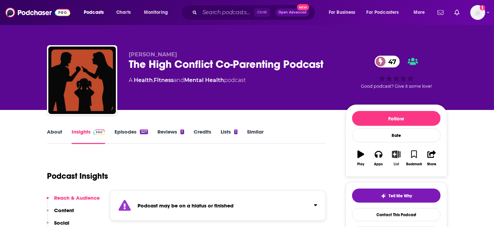
click at [392, 151] on icon "button" at bounding box center [396, 154] width 8 height 7
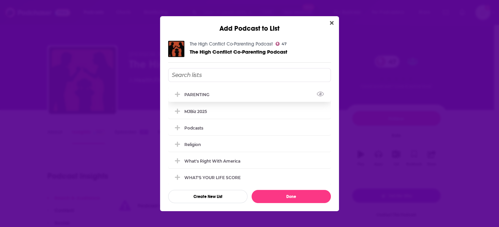
click at [213, 96] on div "PARENTING" at bounding box center [198, 94] width 29 height 5
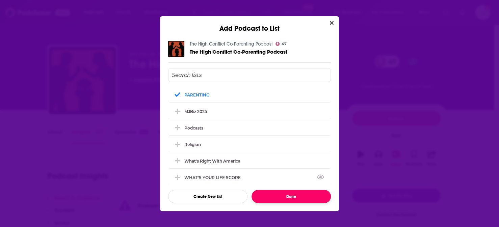
click at [281, 194] on button "Done" at bounding box center [291, 196] width 79 height 13
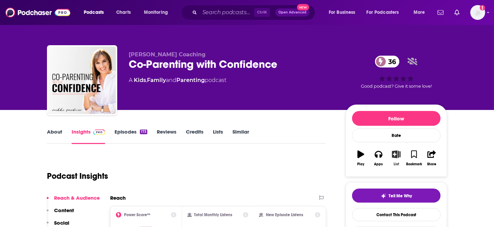
click at [387, 147] on button "List" at bounding box center [396, 158] width 18 height 24
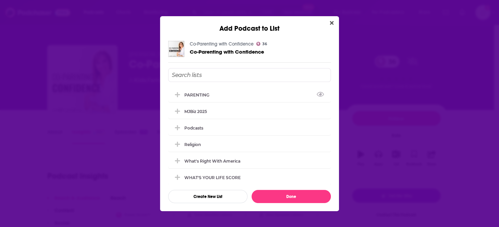
drag, startPoint x: 212, startPoint y: 95, endPoint x: 231, endPoint y: 114, distance: 27.0
click at [212, 95] on div "PARENTING" at bounding box center [249, 94] width 163 height 15
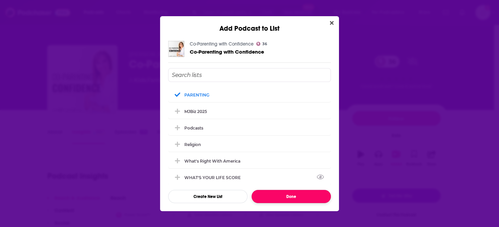
click at [276, 190] on button "Done" at bounding box center [291, 196] width 79 height 13
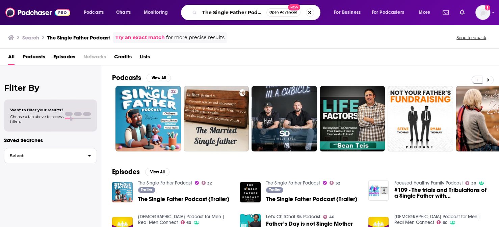
drag, startPoint x: 259, startPoint y: 12, endPoint x: 95, endPoint y: 9, distance: 164.4
click at [95, 11] on div "Podcasts Charts Monitoring The Single Father Podcast Open Advanced New For Busi…" at bounding box center [258, 13] width 358 height 16
paste input "Parents in Business Community"
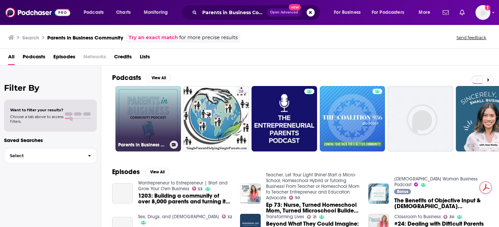
click at [133, 108] on link "Parents in Business Community" at bounding box center [148, 119] width 66 height 66
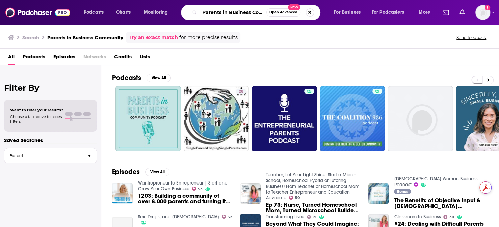
click at [257, 9] on input "Parents in Business Community" at bounding box center [233, 12] width 67 height 11
paste input "The Experience Motherhood Podcast"
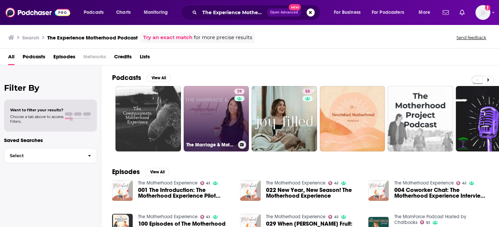
click at [201, 112] on link "39 The Marriage & Motherhood Podcast" at bounding box center [217, 119] width 66 height 66
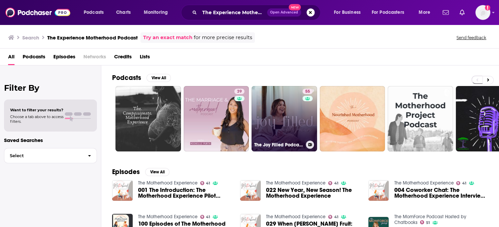
click at [279, 100] on link "55 The Joy Filled Podcast - [DEMOGRAPHIC_DATA] Motherhood, Stay at Home Mom Min…" at bounding box center [285, 119] width 66 height 66
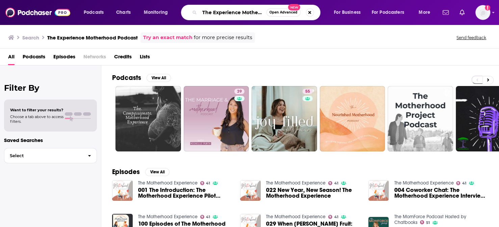
click at [241, 10] on input "The Experience Motherhood Podcast" at bounding box center [233, 12] width 67 height 11
paste input "Entrepreneur Kids Legacy Show"
type input "Entrepreneur Kids Legacy Show"
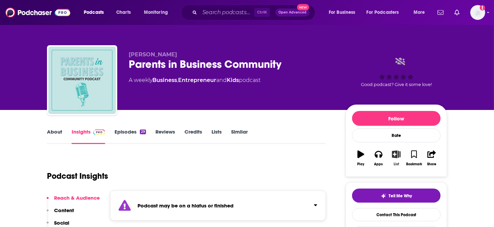
click at [387, 147] on button "List" at bounding box center [396, 158] width 18 height 24
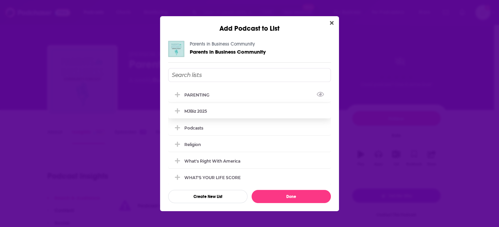
drag, startPoint x: 221, startPoint y: 102, endPoint x: 235, endPoint y: 118, distance: 21.1
click at [221, 102] on div "PARENTING" at bounding box center [249, 94] width 163 height 15
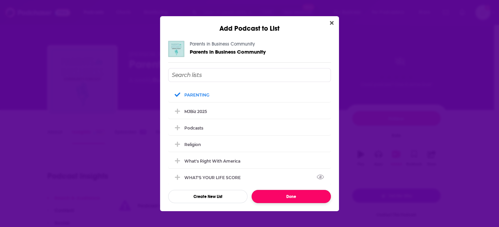
click at [272, 190] on button "Done" at bounding box center [291, 196] width 79 height 13
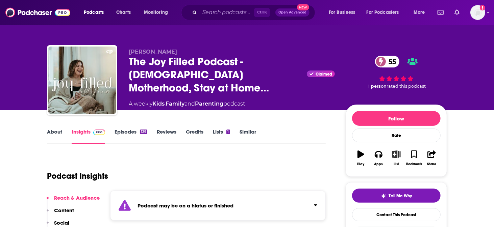
click at [392, 151] on icon "button" at bounding box center [396, 154] width 8 height 7
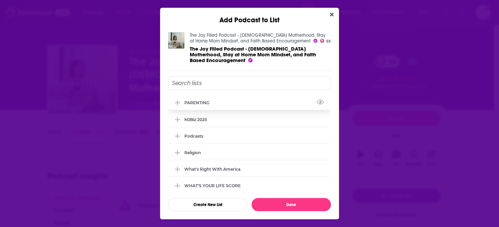
click at [230, 107] on div "PARENTING" at bounding box center [249, 102] width 163 height 15
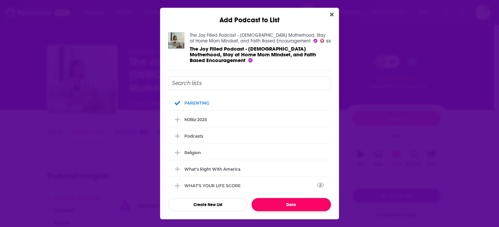
click at [280, 198] on button "Done" at bounding box center [291, 204] width 79 height 13
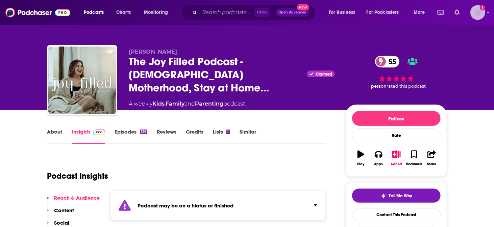
click at [480, 11] on img "Logged in as TESSWOODSPR" at bounding box center [477, 12] width 15 height 15
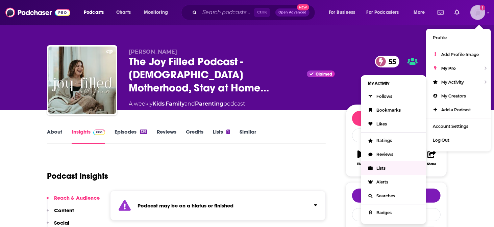
click at [394, 161] on link "Lists" at bounding box center [393, 168] width 65 height 14
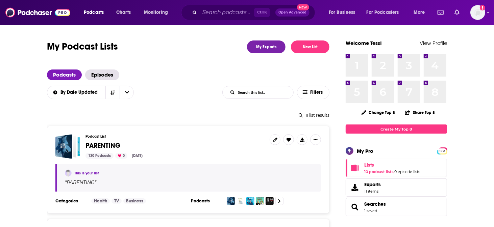
click at [300, 138] on icon at bounding box center [302, 140] width 4 height 4
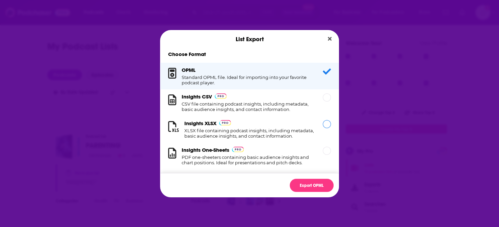
click at [323, 128] on div "Dialog" at bounding box center [327, 124] width 8 height 8
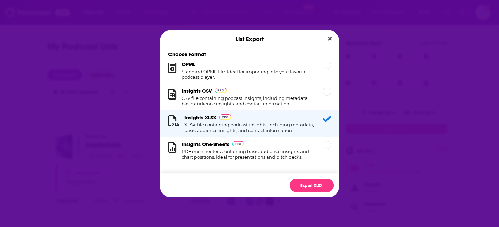
scroll to position [27, 0]
click at [305, 179] on button "Export XLSX" at bounding box center [312, 185] width 44 height 13
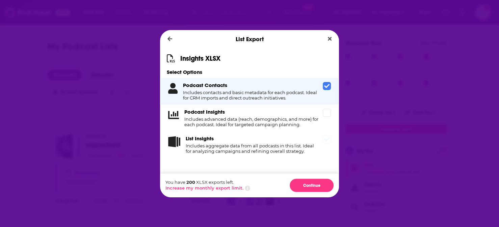
scroll to position [16, 0]
click at [305, 179] on button "Continue" at bounding box center [312, 185] width 44 height 13
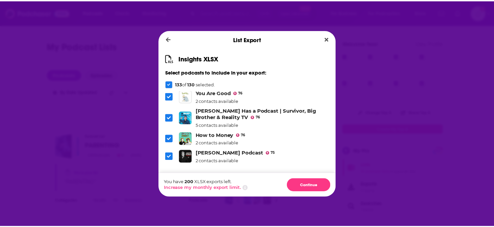
scroll to position [0, 0]
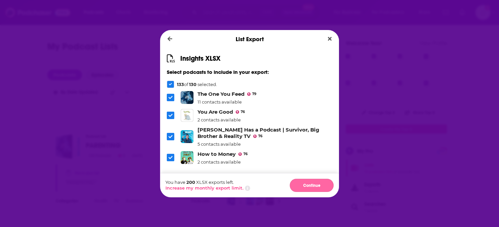
click at [298, 179] on button "Continue" at bounding box center [312, 185] width 44 height 13
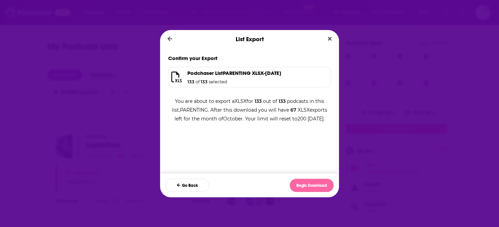
click at [302, 179] on button "Begin Download" at bounding box center [312, 185] width 44 height 13
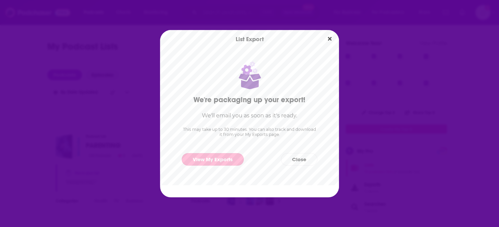
click at [228, 163] on link "View My Exports" at bounding box center [213, 159] width 62 height 12
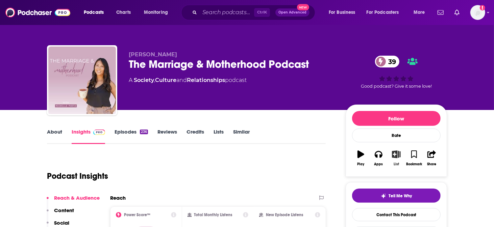
click at [392, 151] on icon "button" at bounding box center [396, 154] width 8 height 7
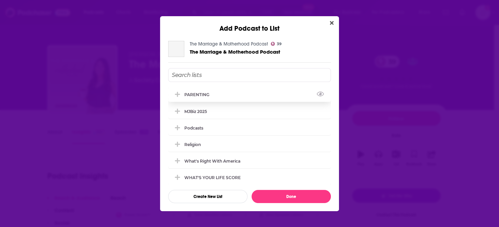
click at [213, 97] on div "PARENTING" at bounding box center [198, 94] width 29 height 5
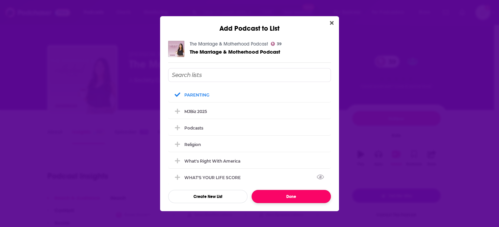
click at [282, 190] on button "Done" at bounding box center [291, 196] width 79 height 13
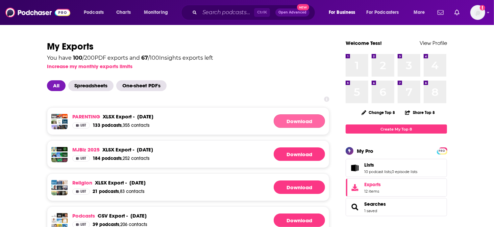
click at [281, 114] on link "Download" at bounding box center [298, 121] width 51 height 14
